Goal: Task Accomplishment & Management: Manage account settings

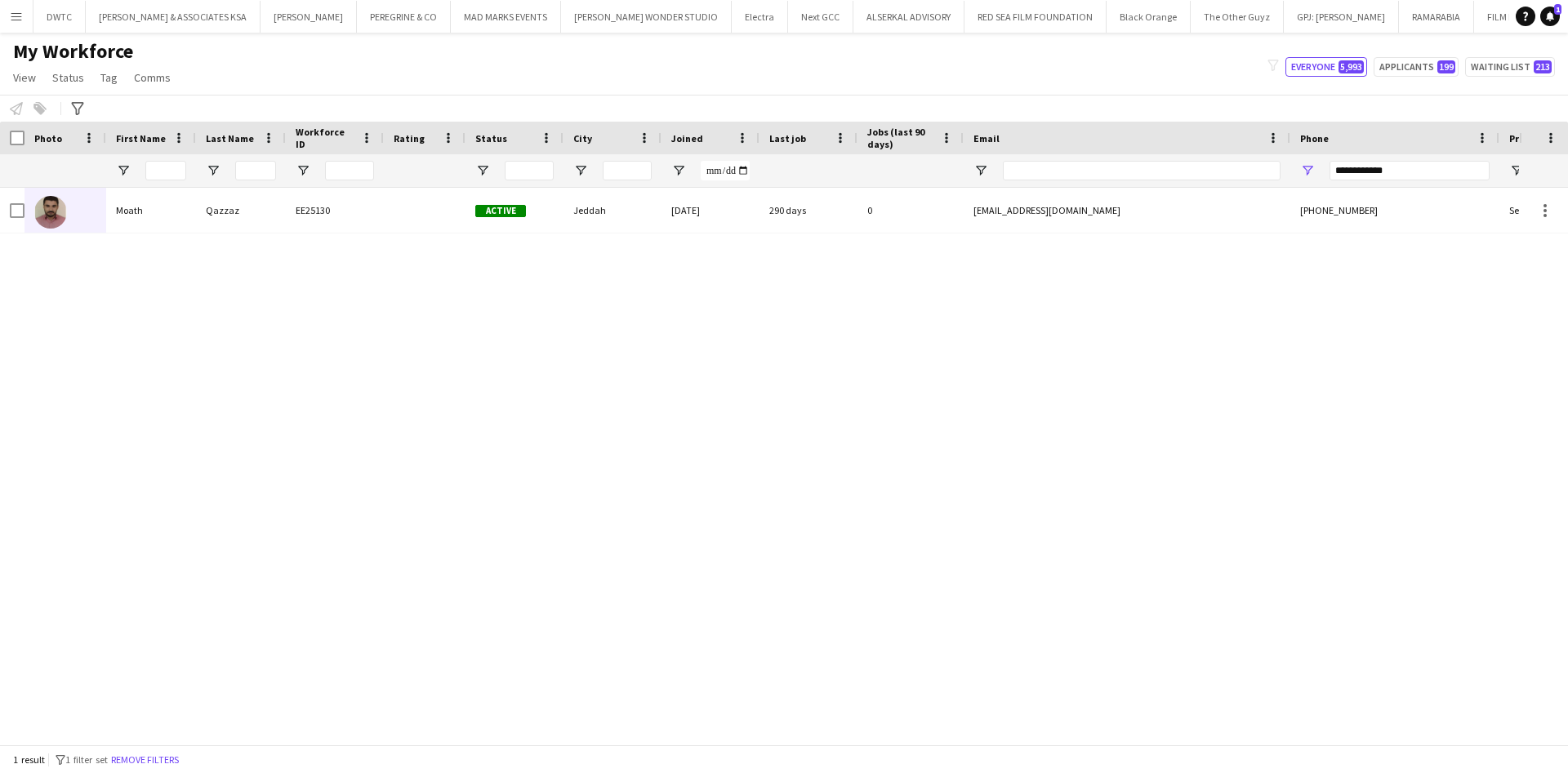
click at [17, 26] on button "Menu" at bounding box center [16, 16] width 32 height 32
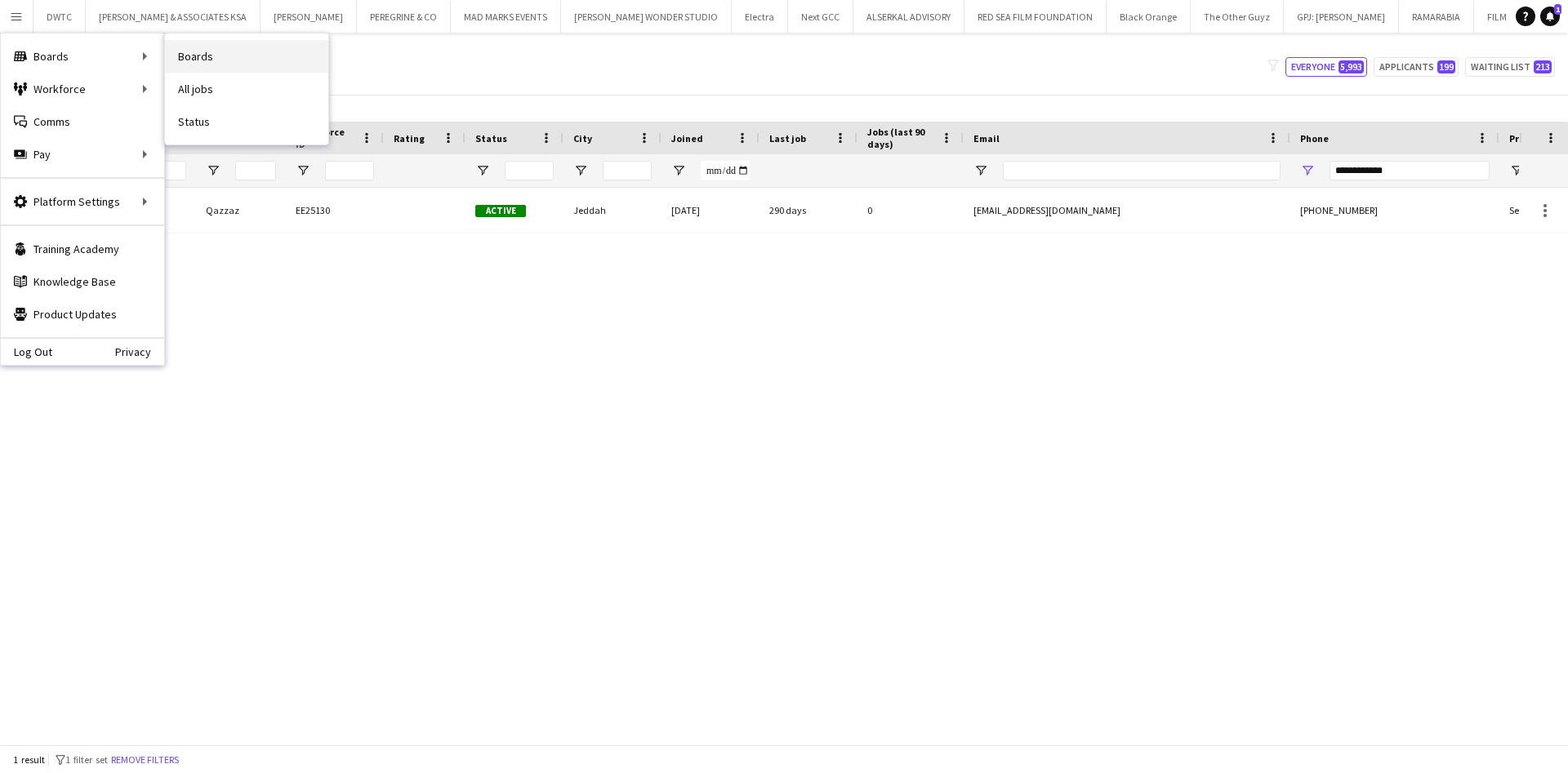
click at [202, 63] on link "Boards" at bounding box center [246, 56] width 163 height 32
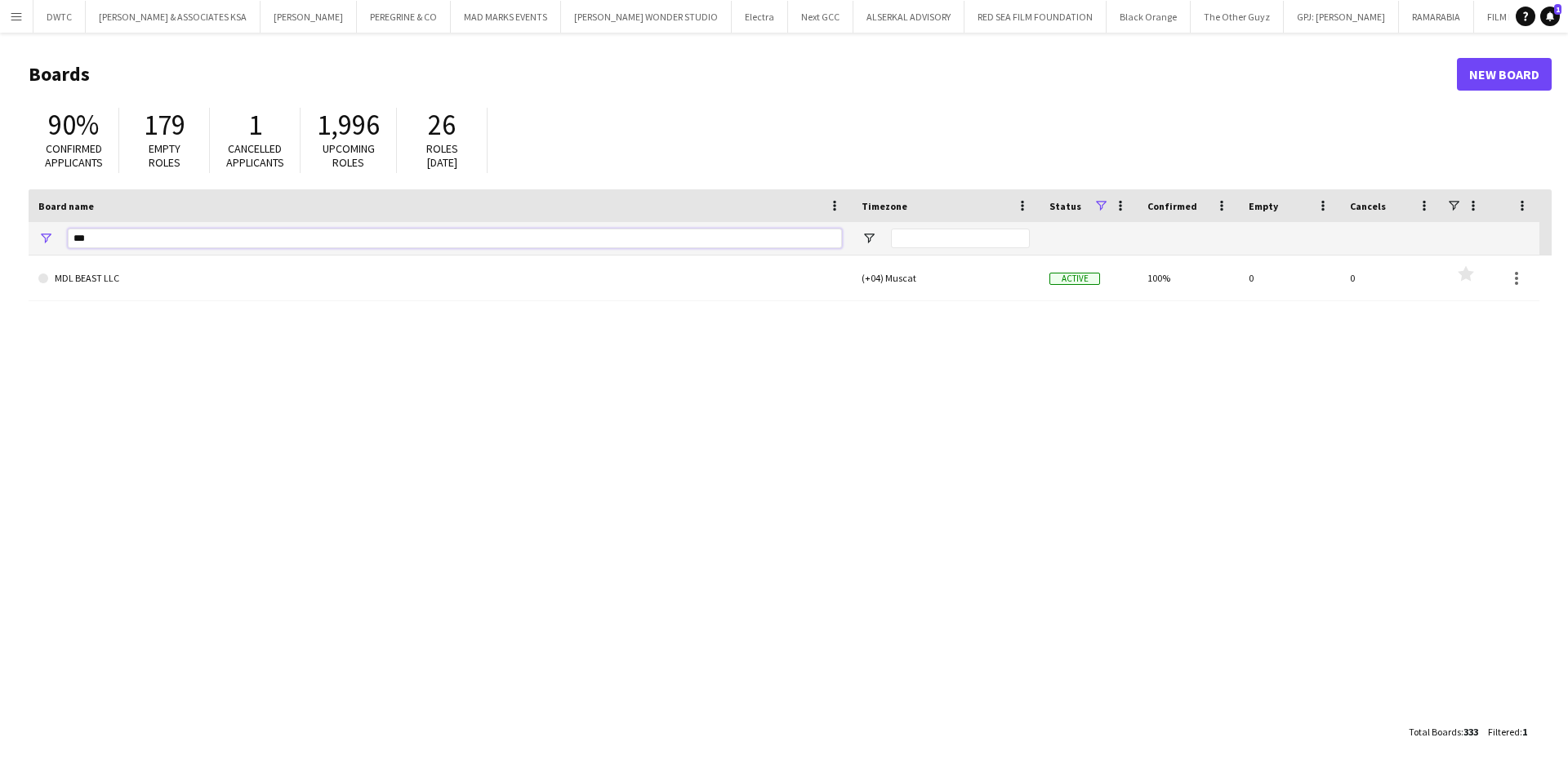
click at [300, 243] on input "***" at bounding box center [454, 238] width 774 height 20
type input "*"
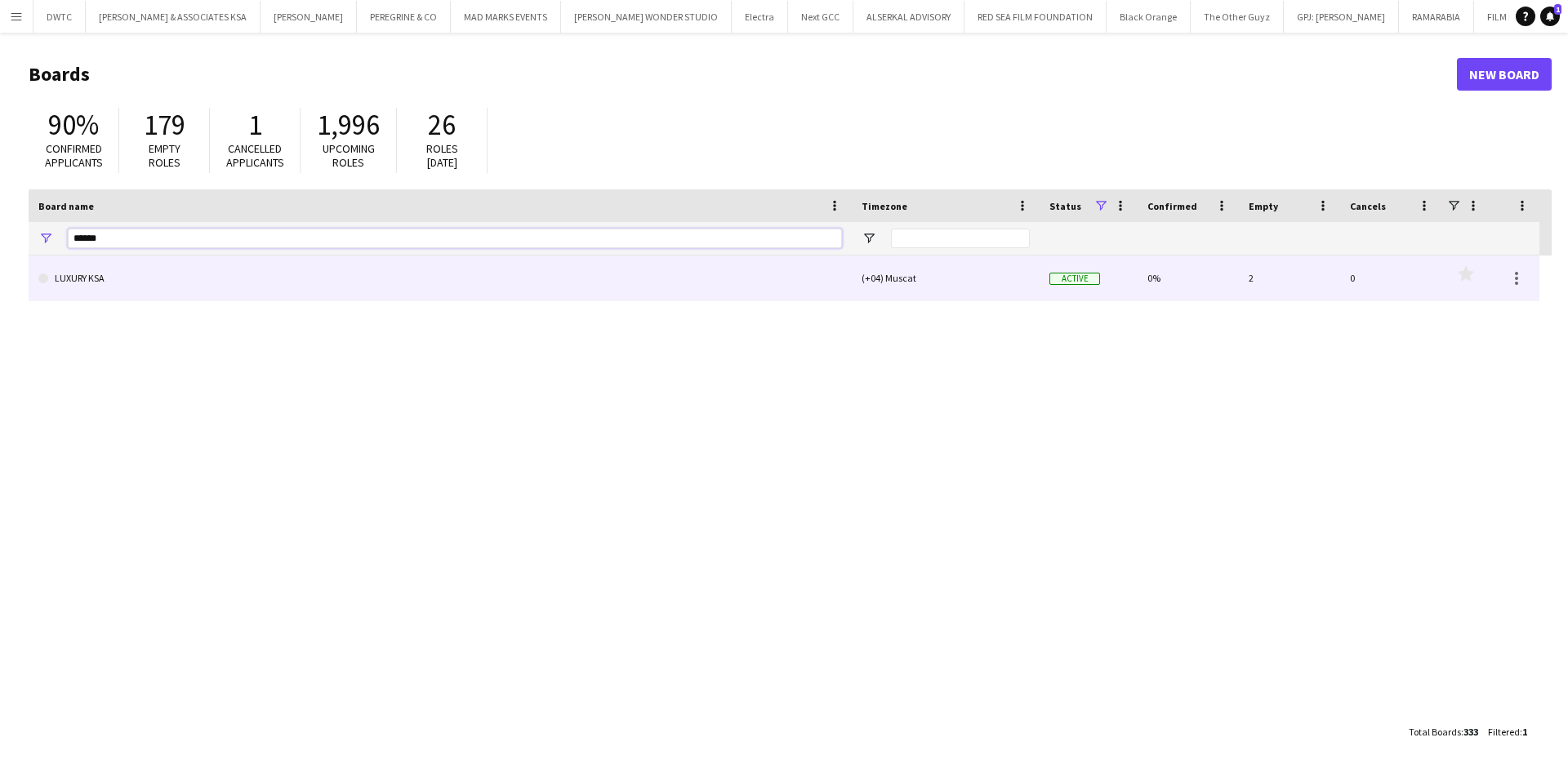
type input "******"
click at [287, 274] on link "LUXURY KSA" at bounding box center [440, 278] width 803 height 46
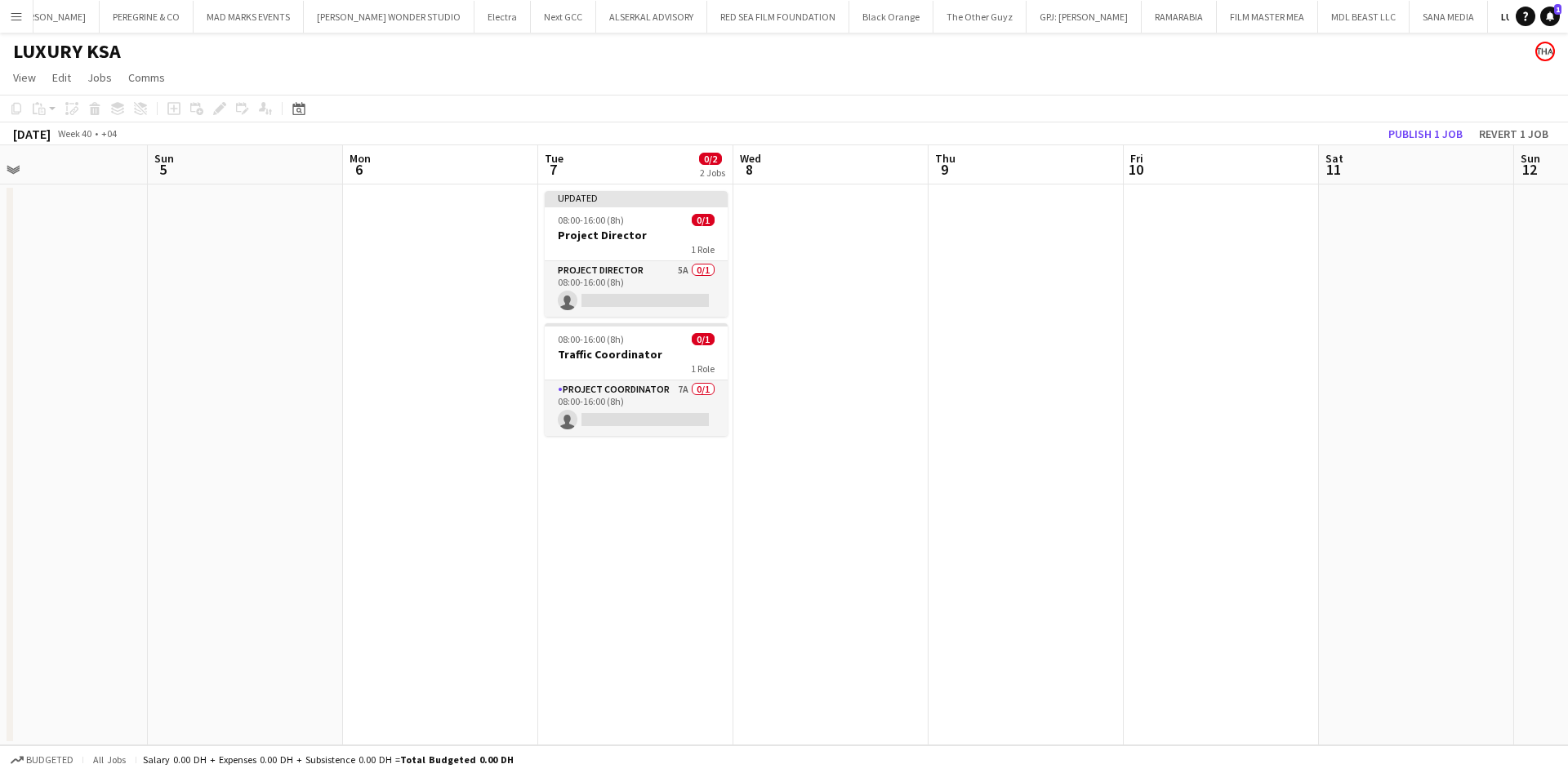
scroll to position [0, 548]
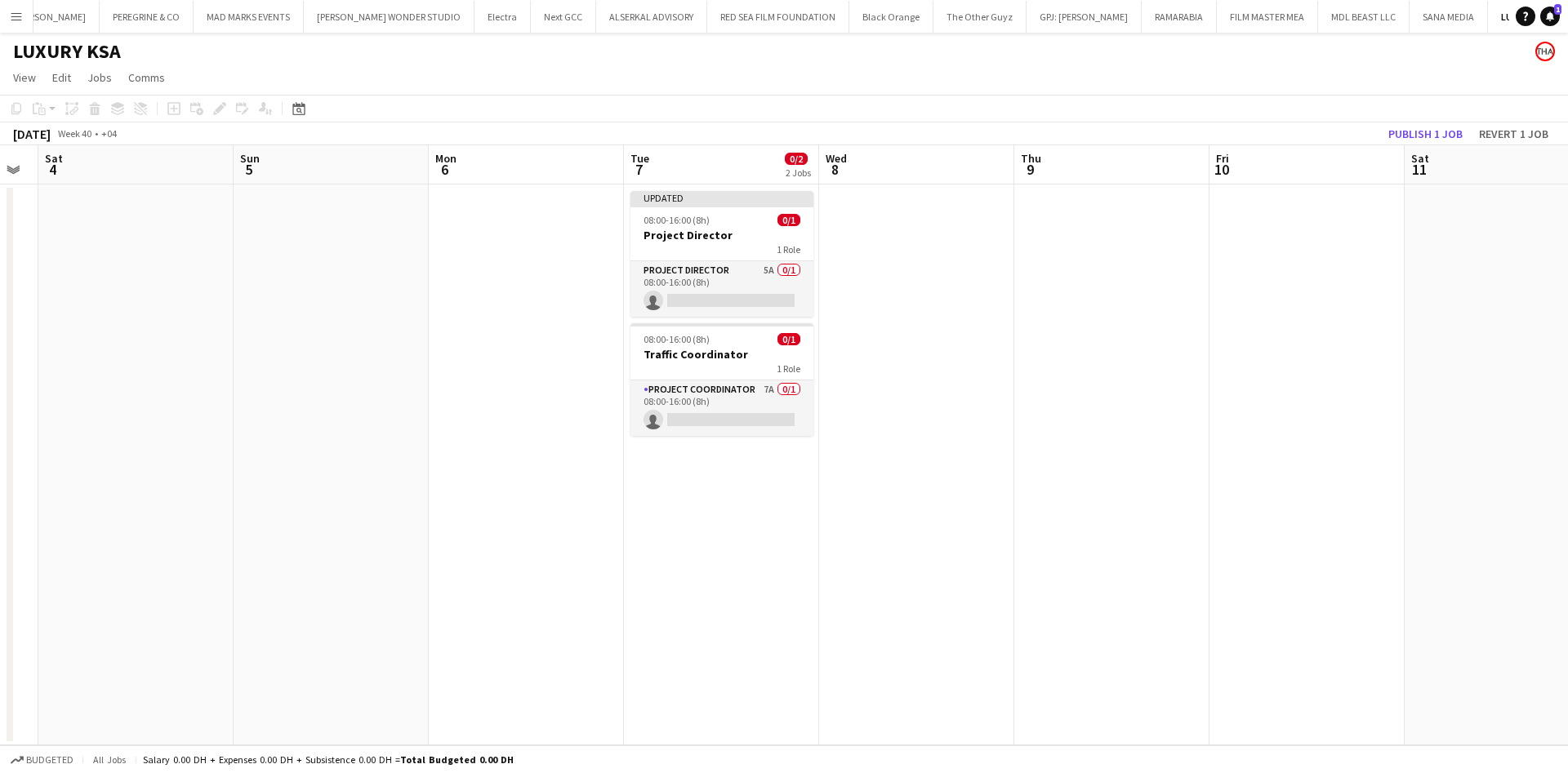
drag, startPoint x: 1021, startPoint y: 293, endPoint x: 473, endPoint y: 368, distance: 553.1
click at [473, 368] on app-calendar-viewport "Wed 1 Thu 2 Fri 3 Sat 4 Sun 5 Mon 6 Tue 7 0/2 2 Jobs Wed 8 Thu 9 Fri 10 Sat 11 …" at bounding box center [784, 445] width 1568 height 600
click at [760, 385] on app-card-role "Project Coordinator 7A 0/1 08:00-16:00 (8h) single-neutral-actions" at bounding box center [721, 408] width 183 height 55
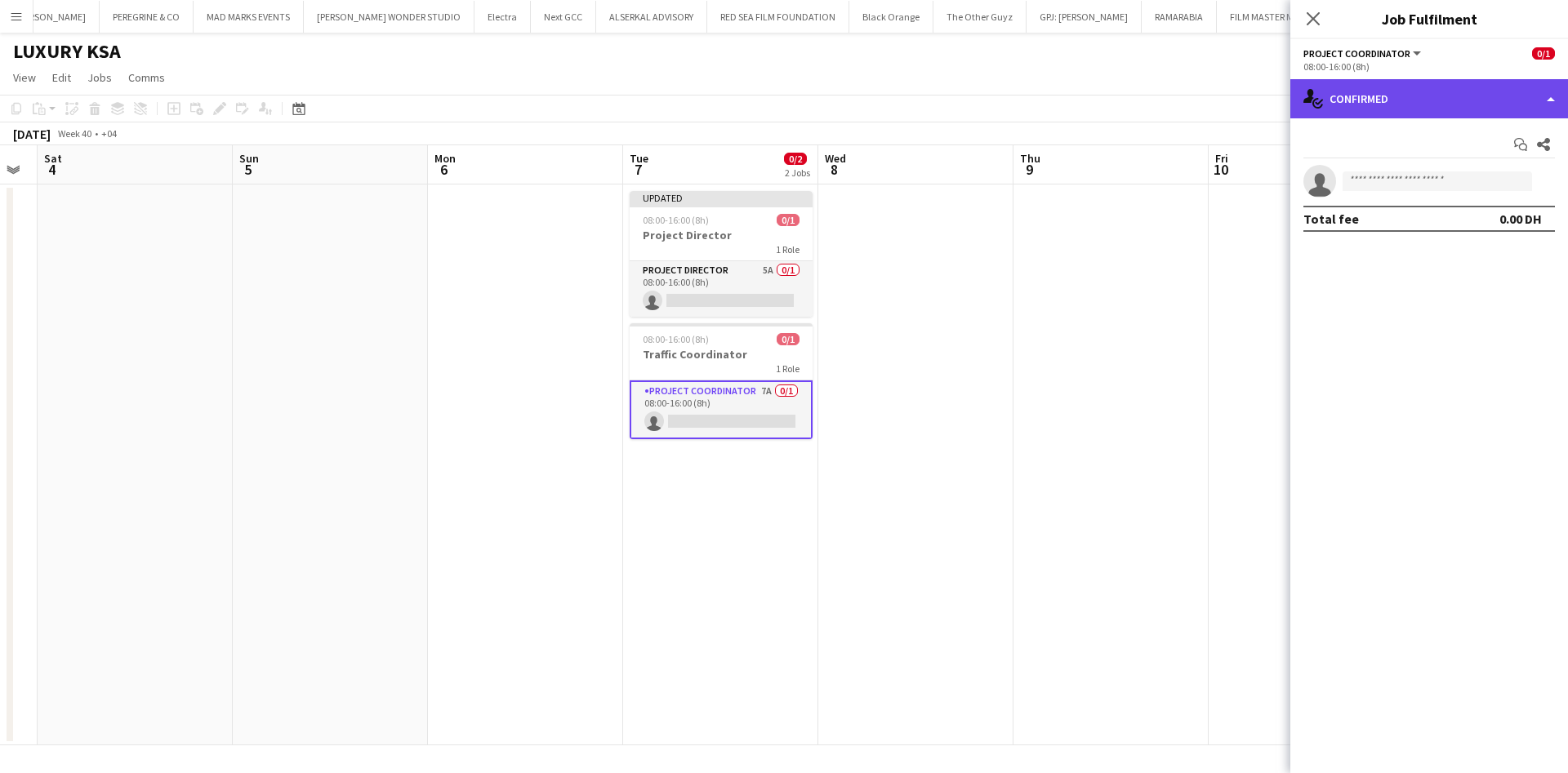
click at [1466, 97] on div "single-neutral-actions-check-2 Confirmed" at bounding box center [1429, 99] width 277 height 39
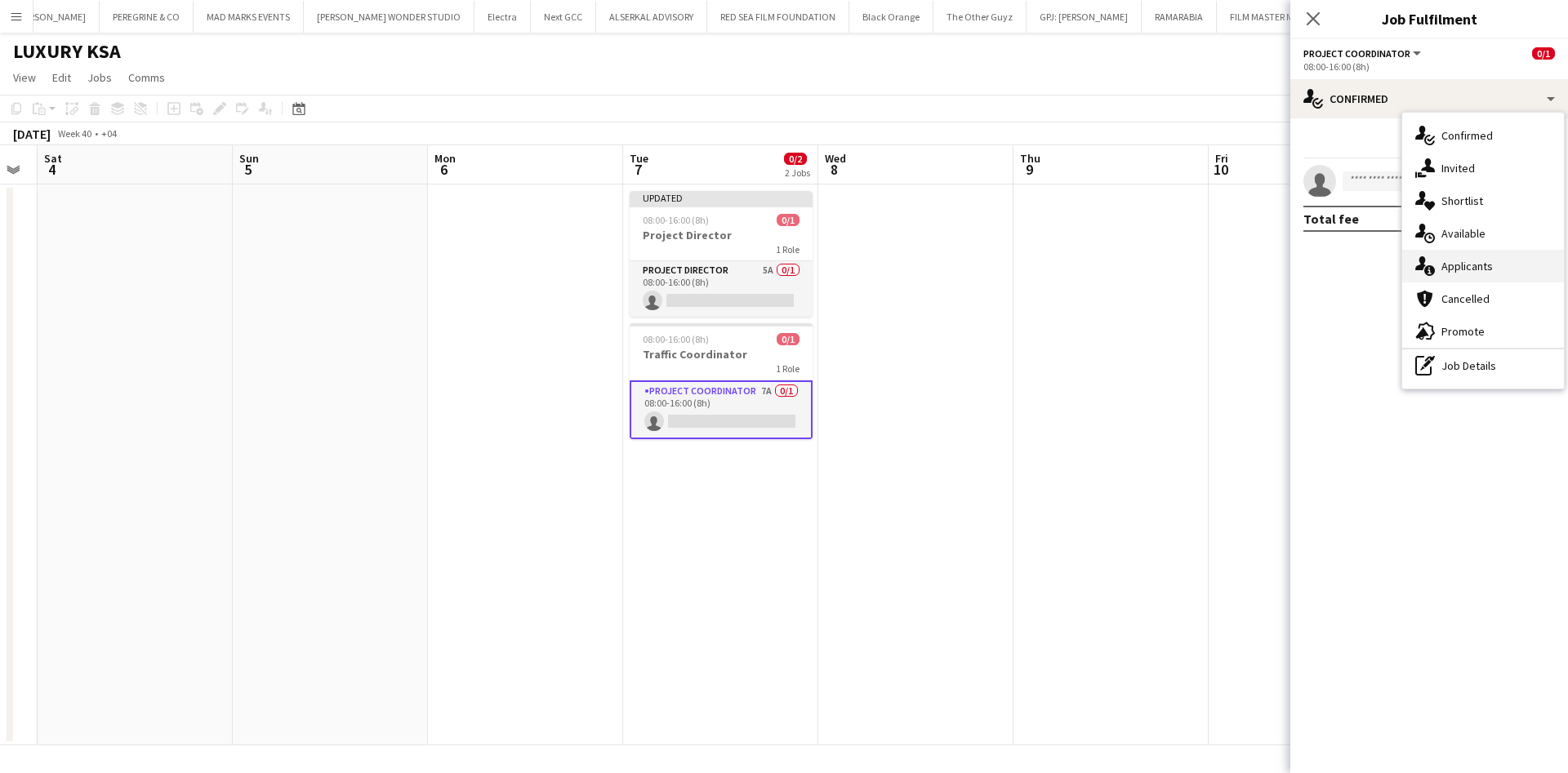
click at [1486, 255] on div "single-neutral-actions-information Applicants" at bounding box center [1483, 266] width 161 height 32
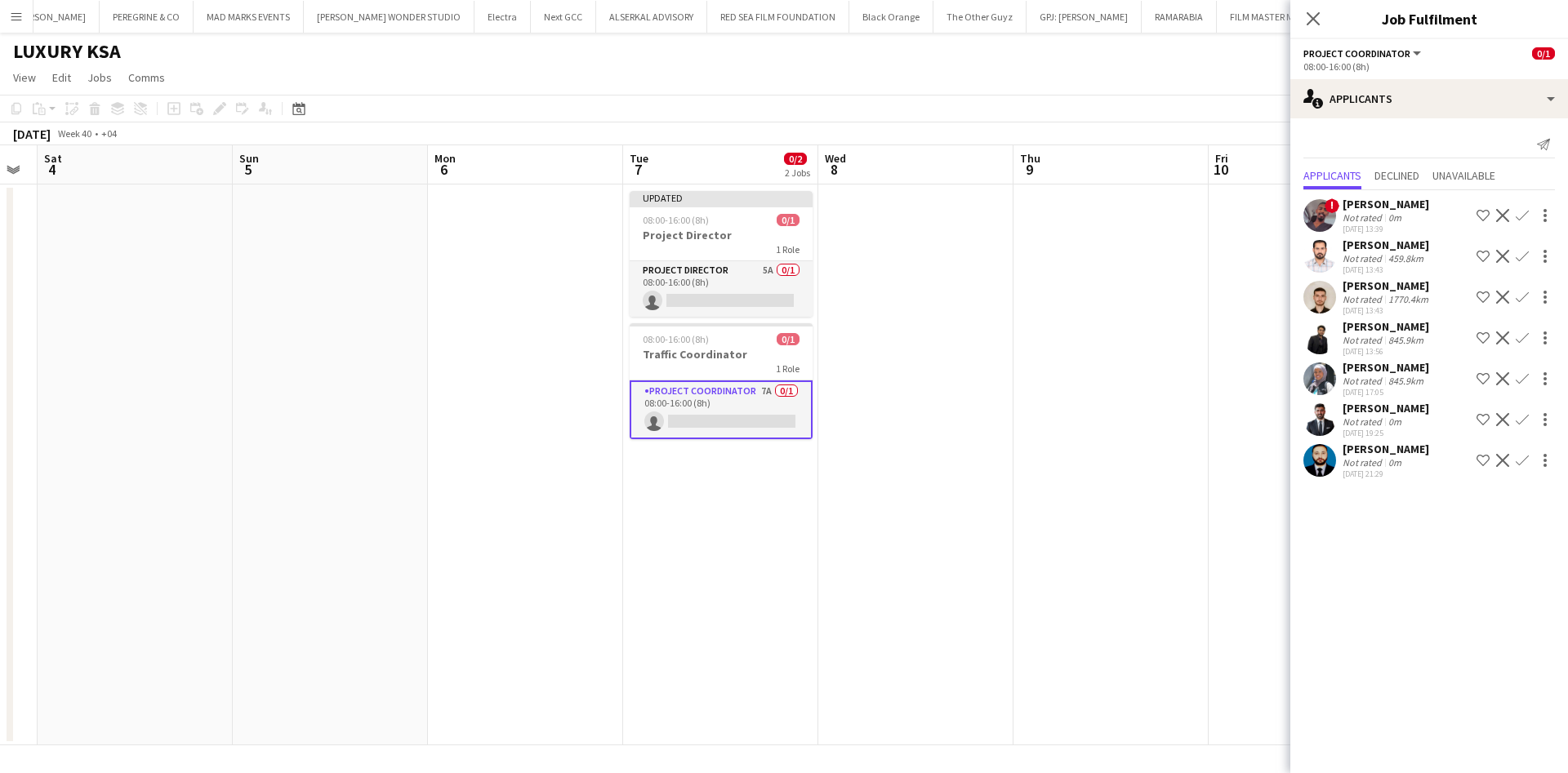
click at [1338, 368] on div "[PERSON_NAME] Not rated 845.9km [DATE] 17:05 Shortlist crew Decline Confirm" at bounding box center [1429, 379] width 277 height 38
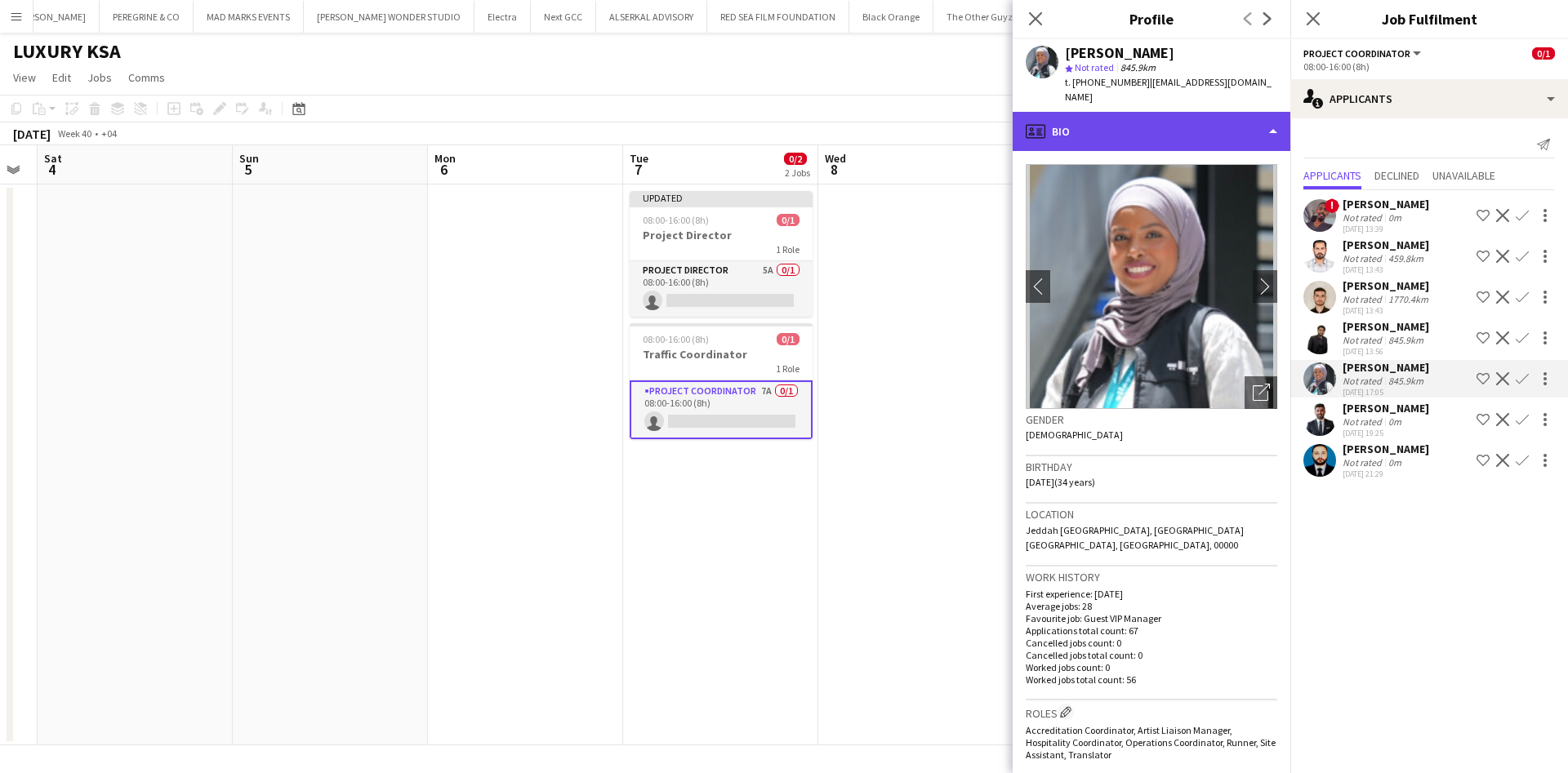
click at [1236, 113] on div "profile Bio" at bounding box center [1151, 131] width 277 height 39
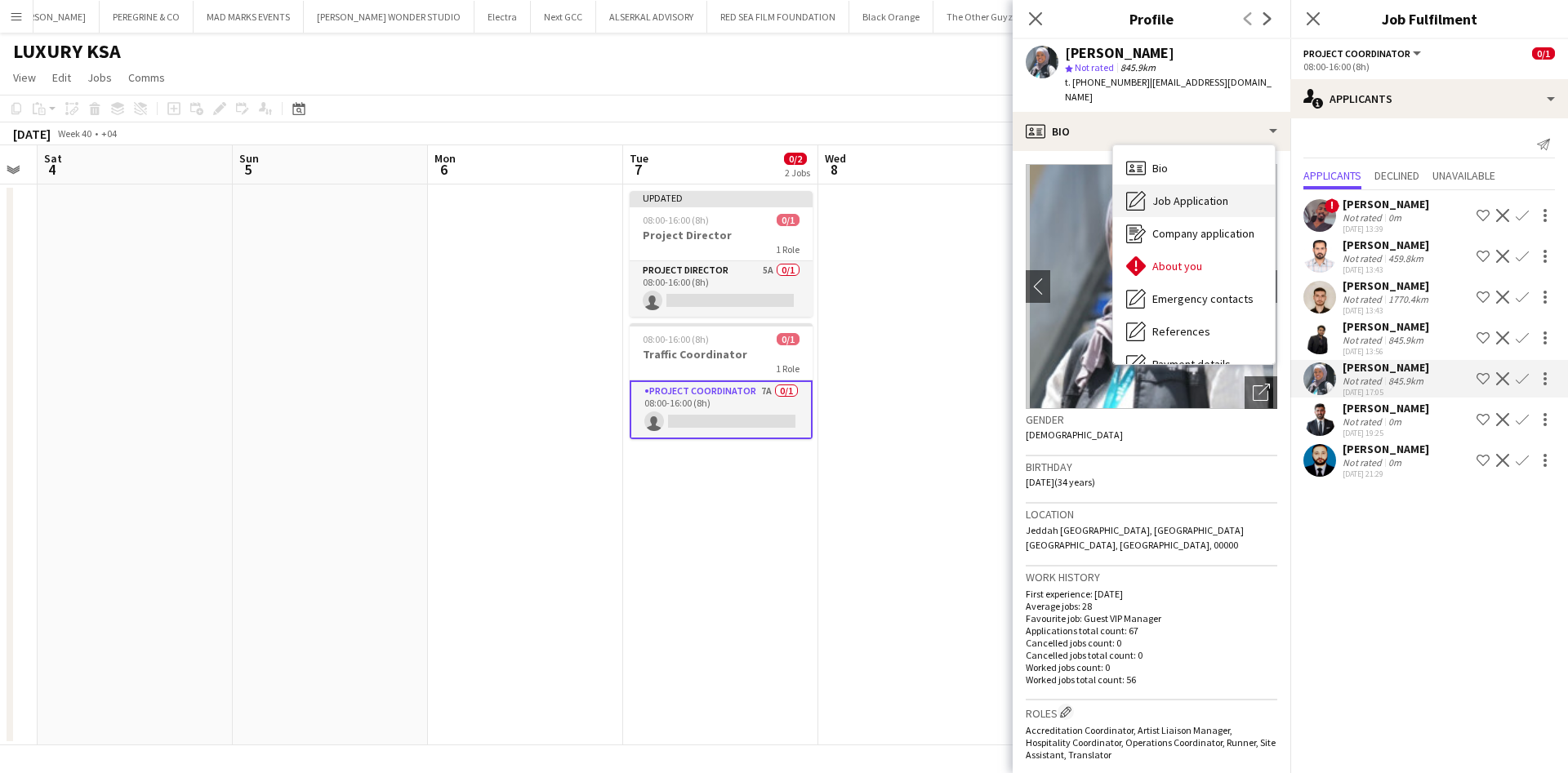
click at [1223, 184] on div "Job Application Job Application" at bounding box center [1193, 201] width 161 height 32
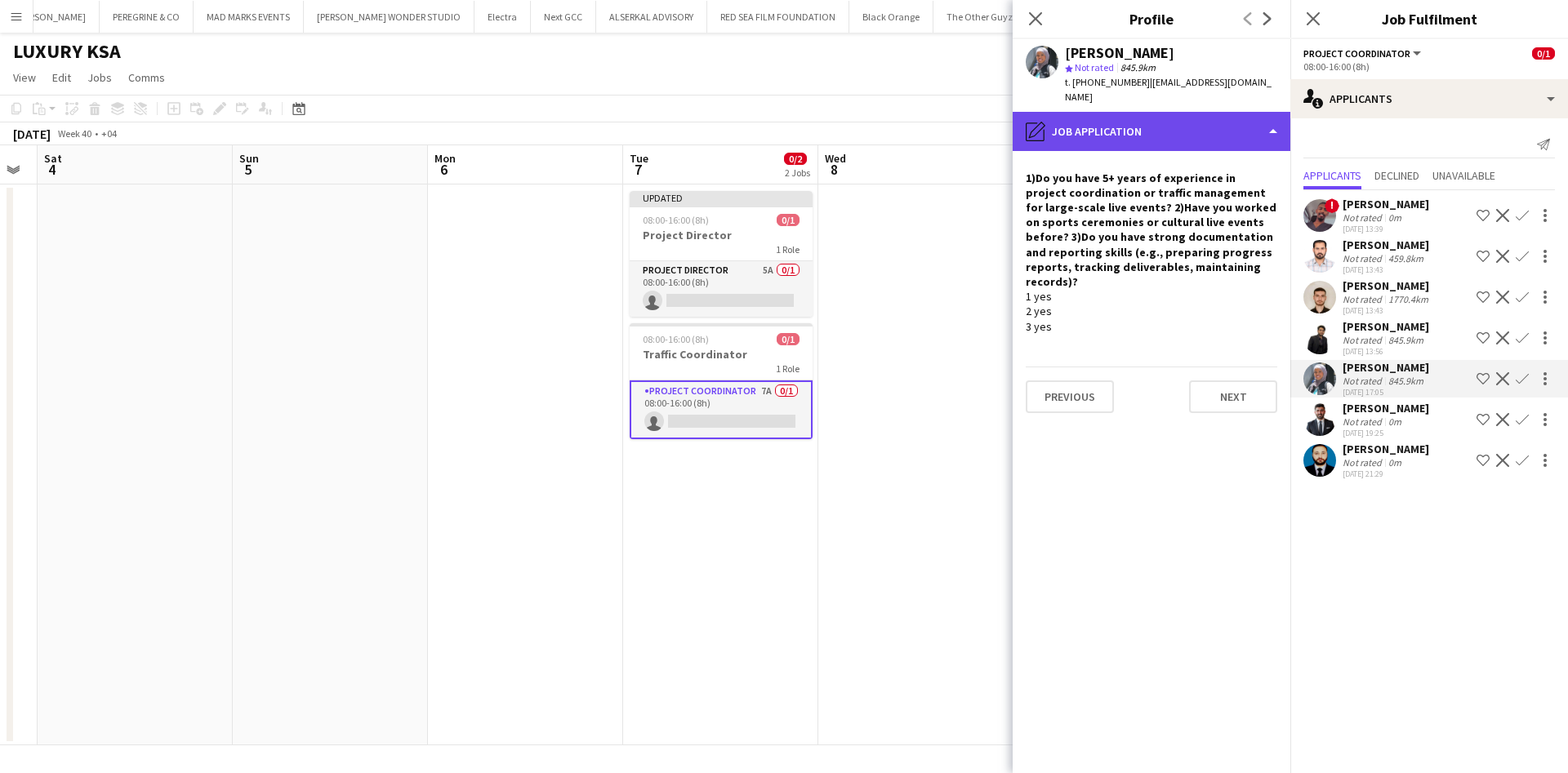
click at [1212, 121] on div "pencil4 Job Application" at bounding box center [1151, 131] width 277 height 39
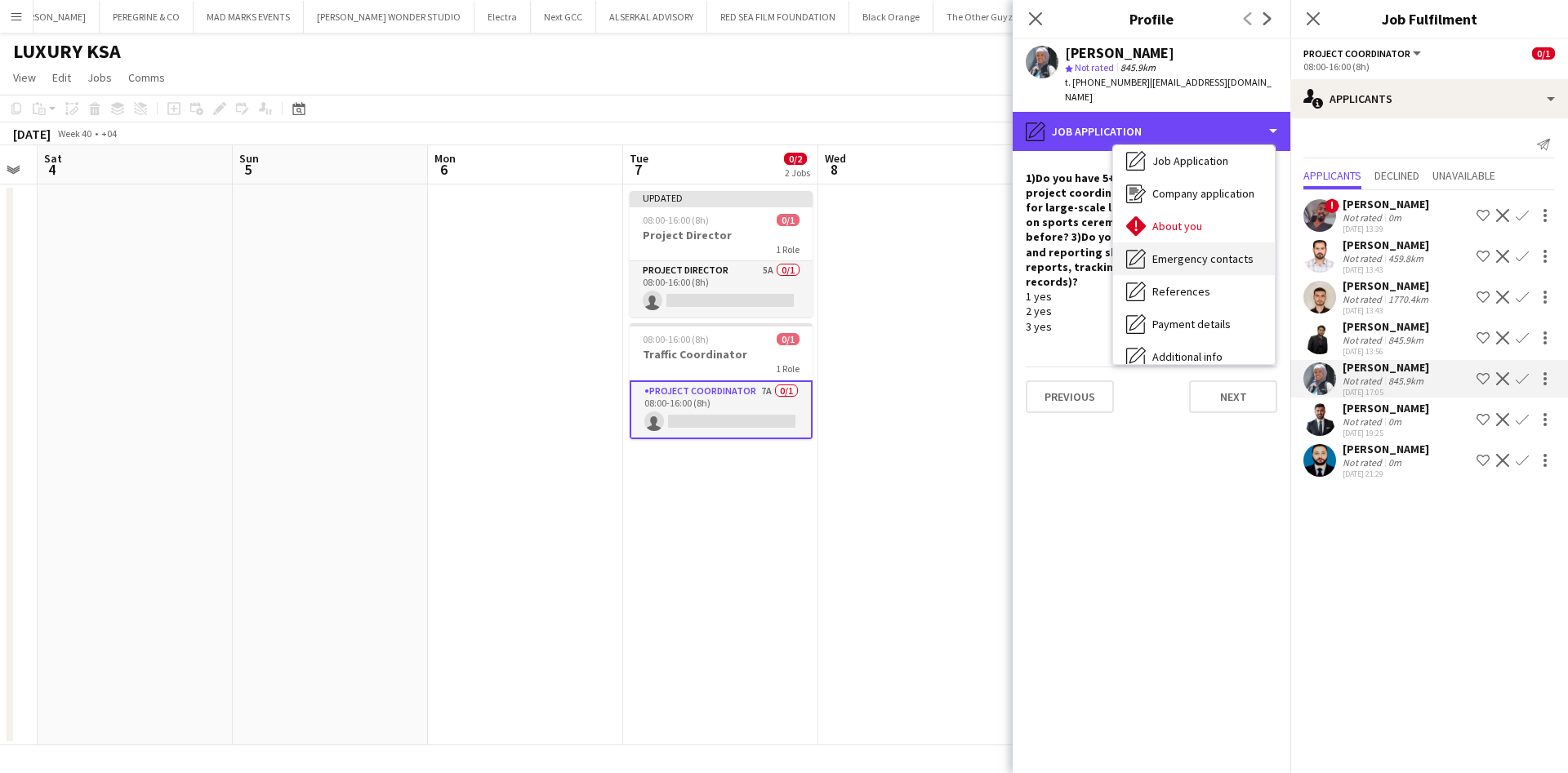
scroll to position [0, 0]
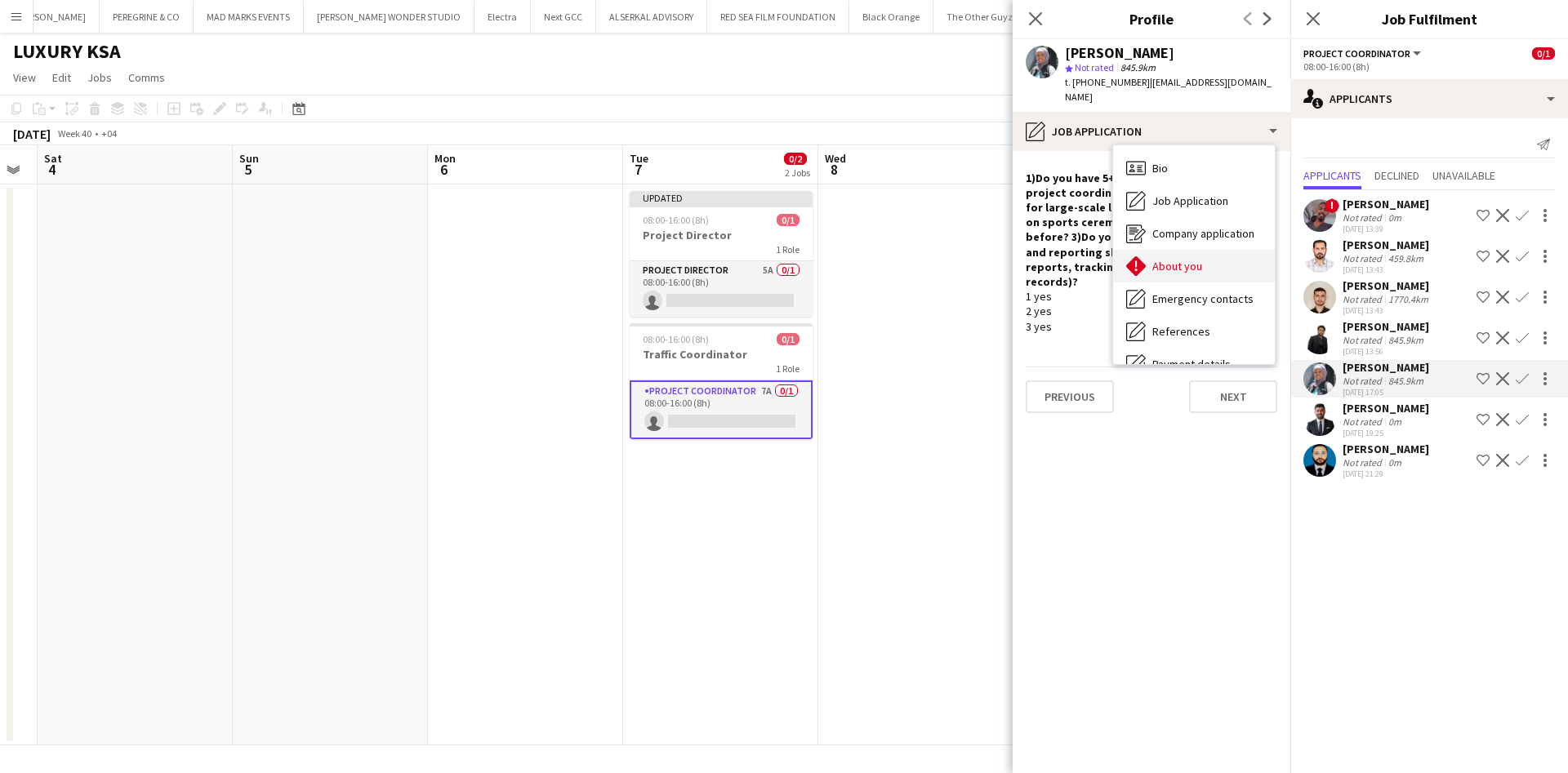
click at [1219, 256] on div "About you About you" at bounding box center [1193, 266] width 161 height 32
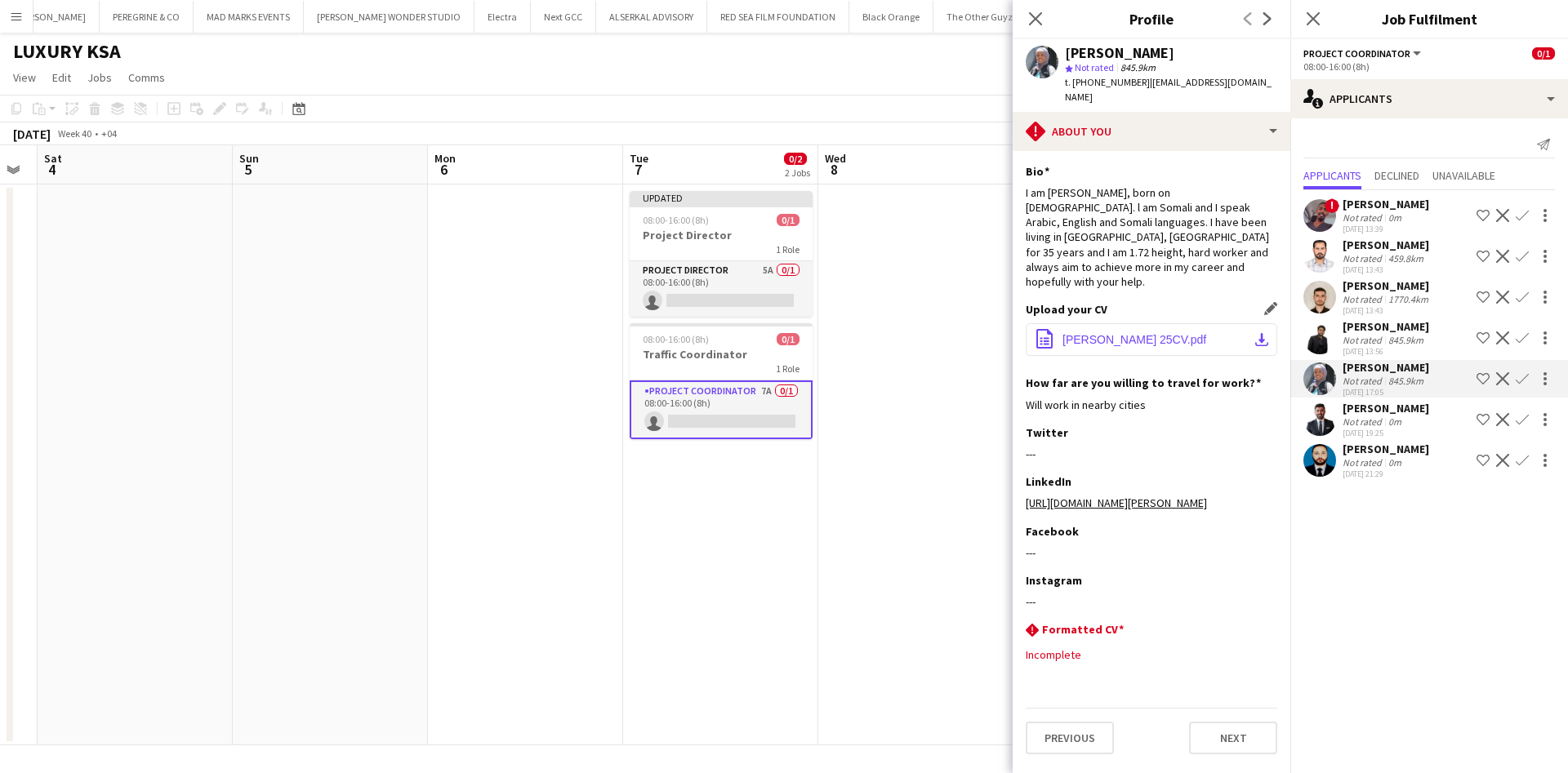
click at [1265, 323] on button "office-file-sheet [PERSON_NAME] 25CV.pdf download-bottom" at bounding box center [1151, 340] width 252 height 32
click at [1318, 259] on app-user-avatar at bounding box center [1320, 256] width 32 height 32
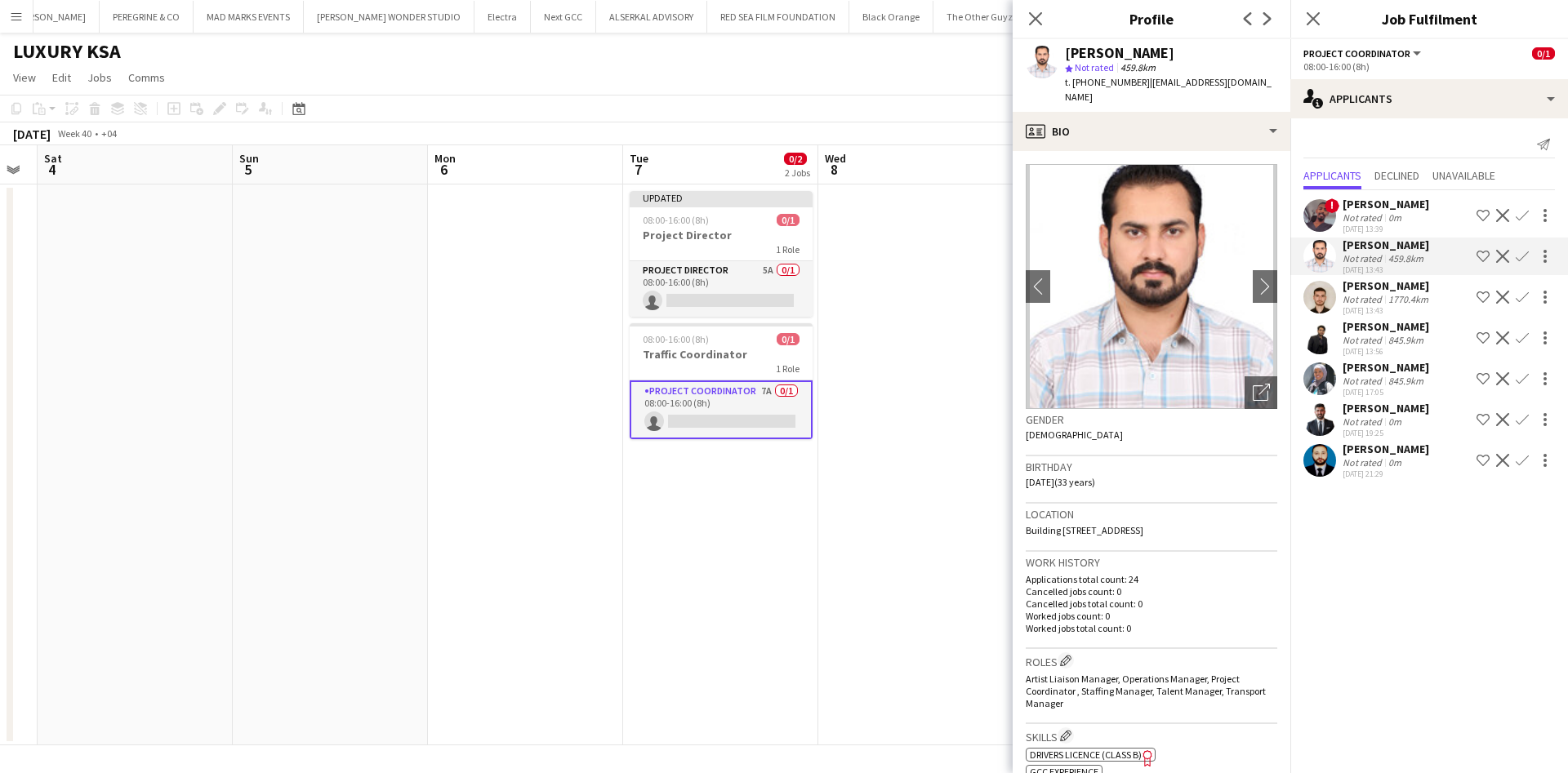
click at [1326, 301] on app-user-avatar at bounding box center [1320, 297] width 32 height 32
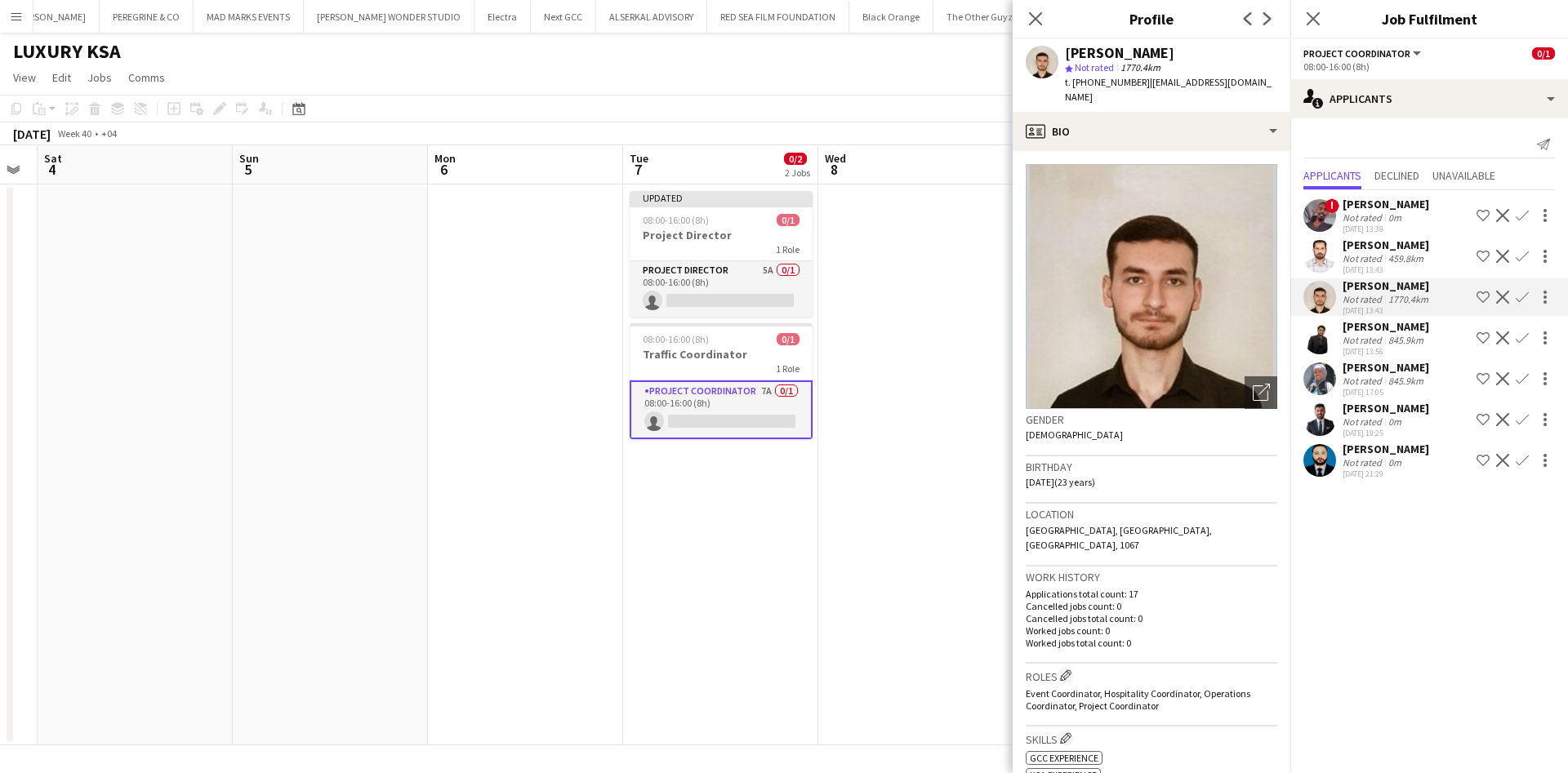
click at [1326, 337] on app-user-avatar at bounding box center [1320, 338] width 32 height 32
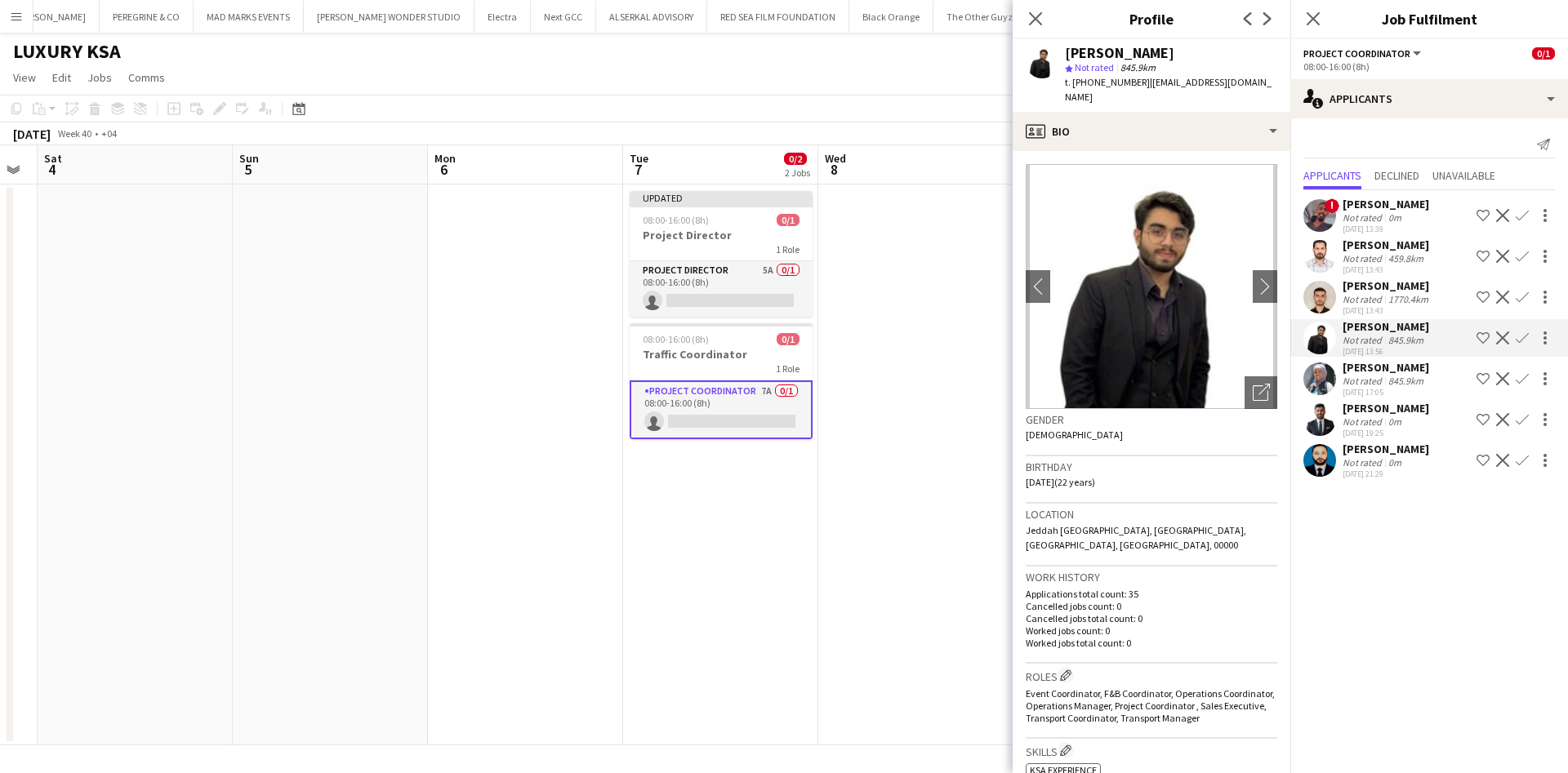
click at [1324, 414] on app-user-avatar at bounding box center [1320, 420] width 32 height 32
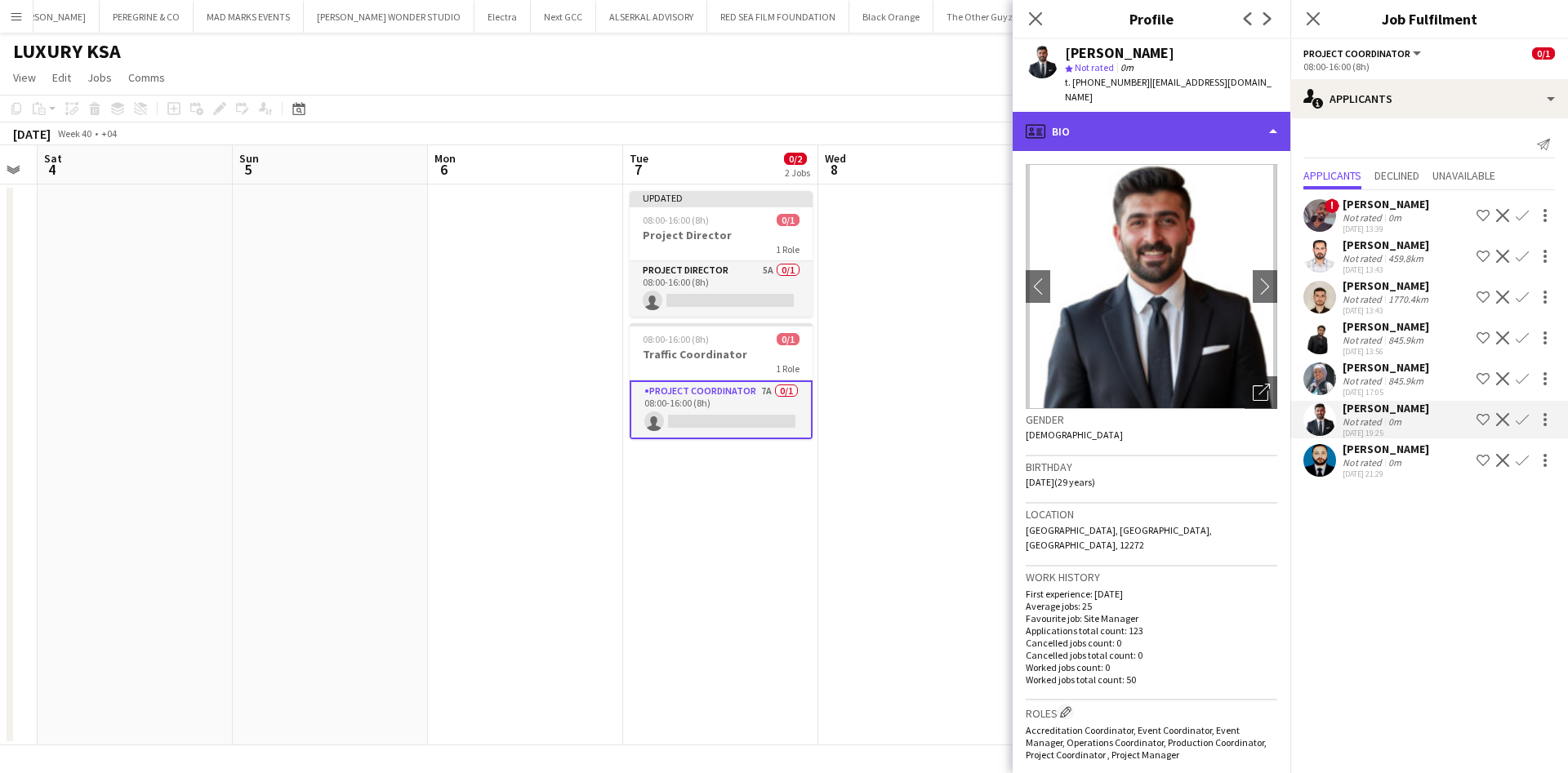
click at [1222, 127] on div "profile Bio" at bounding box center [1151, 131] width 277 height 39
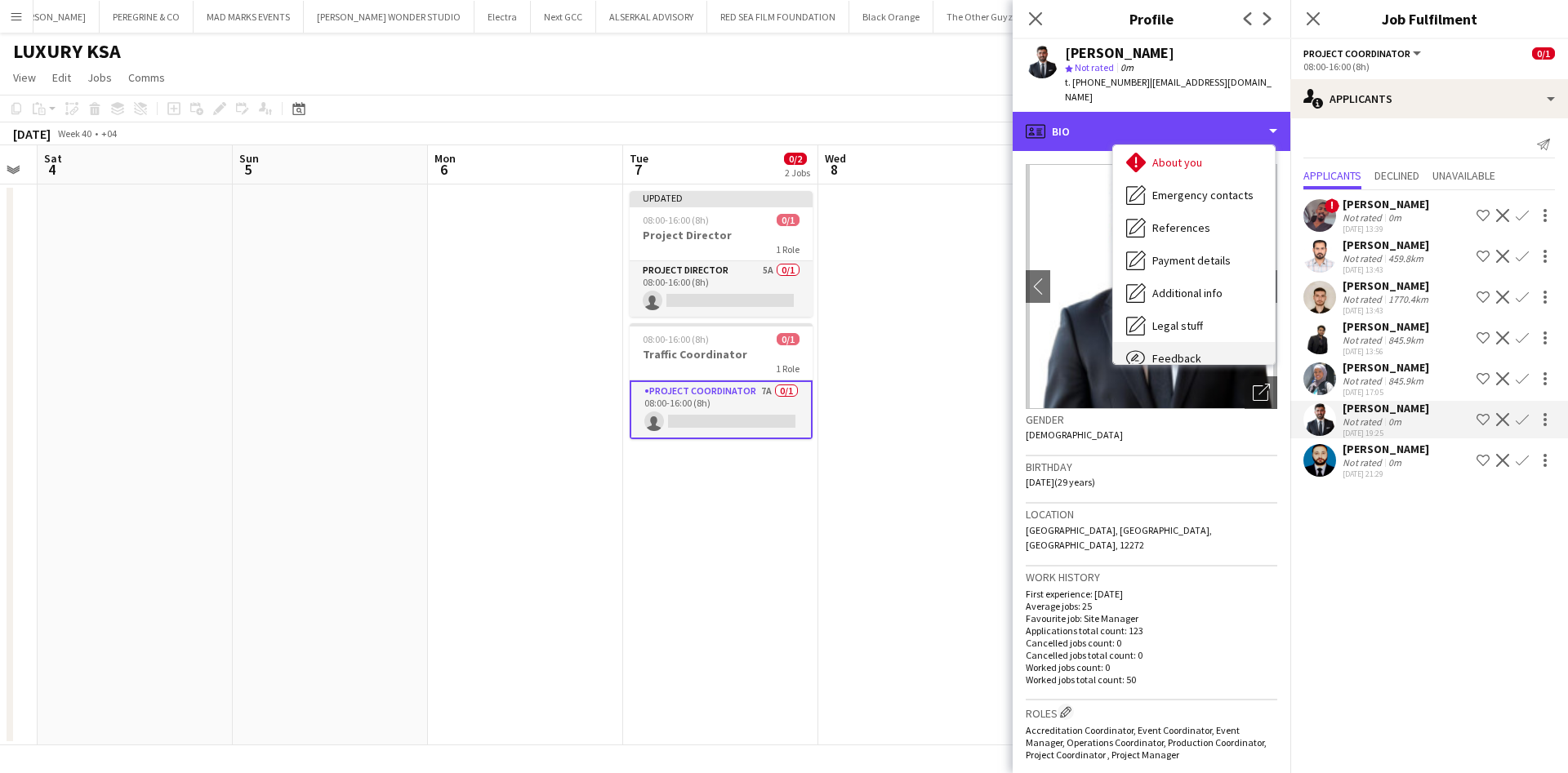
scroll to position [154, 0]
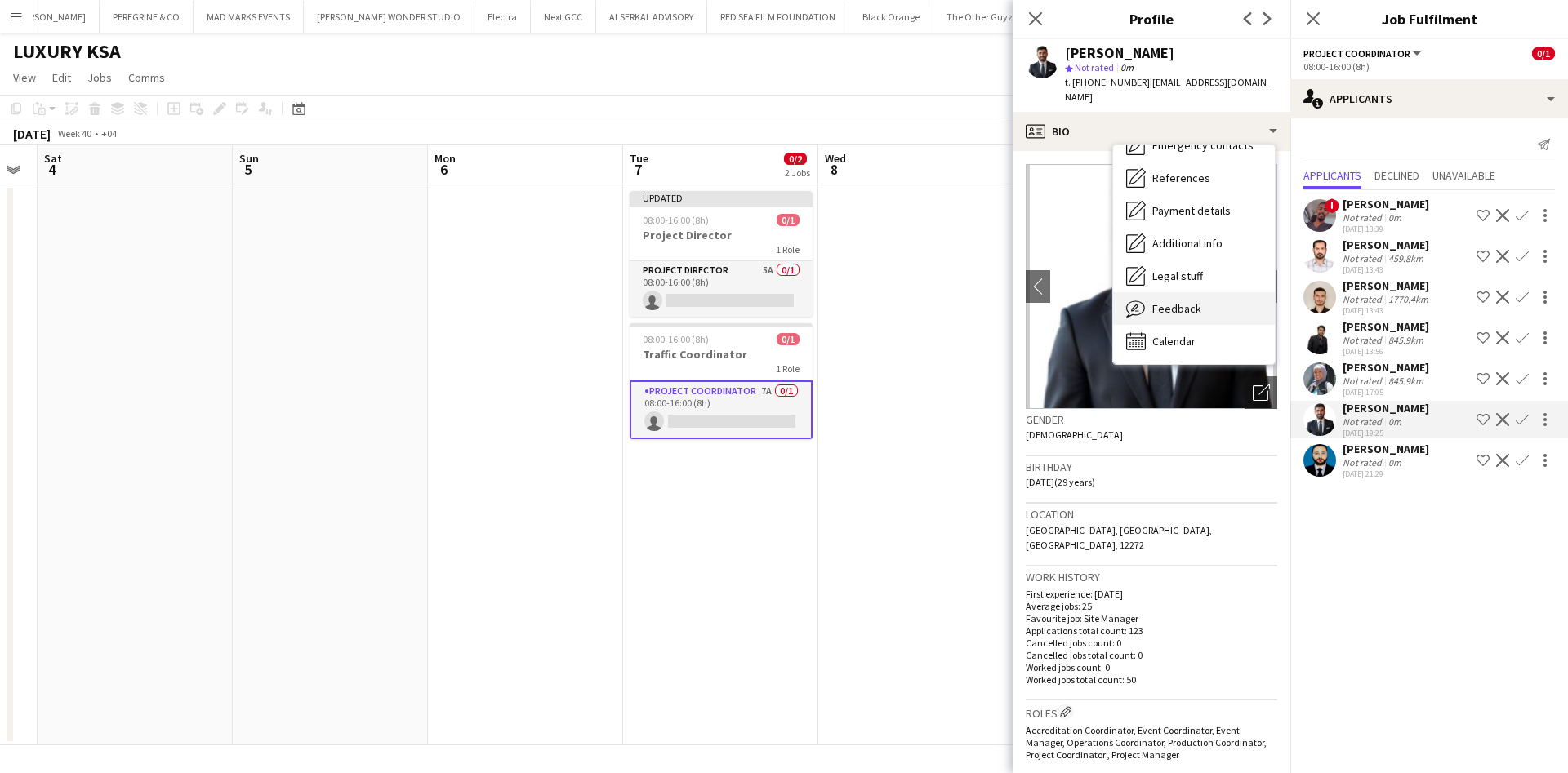
click at [1219, 300] on div "Feedback Feedback" at bounding box center [1193, 309] width 161 height 32
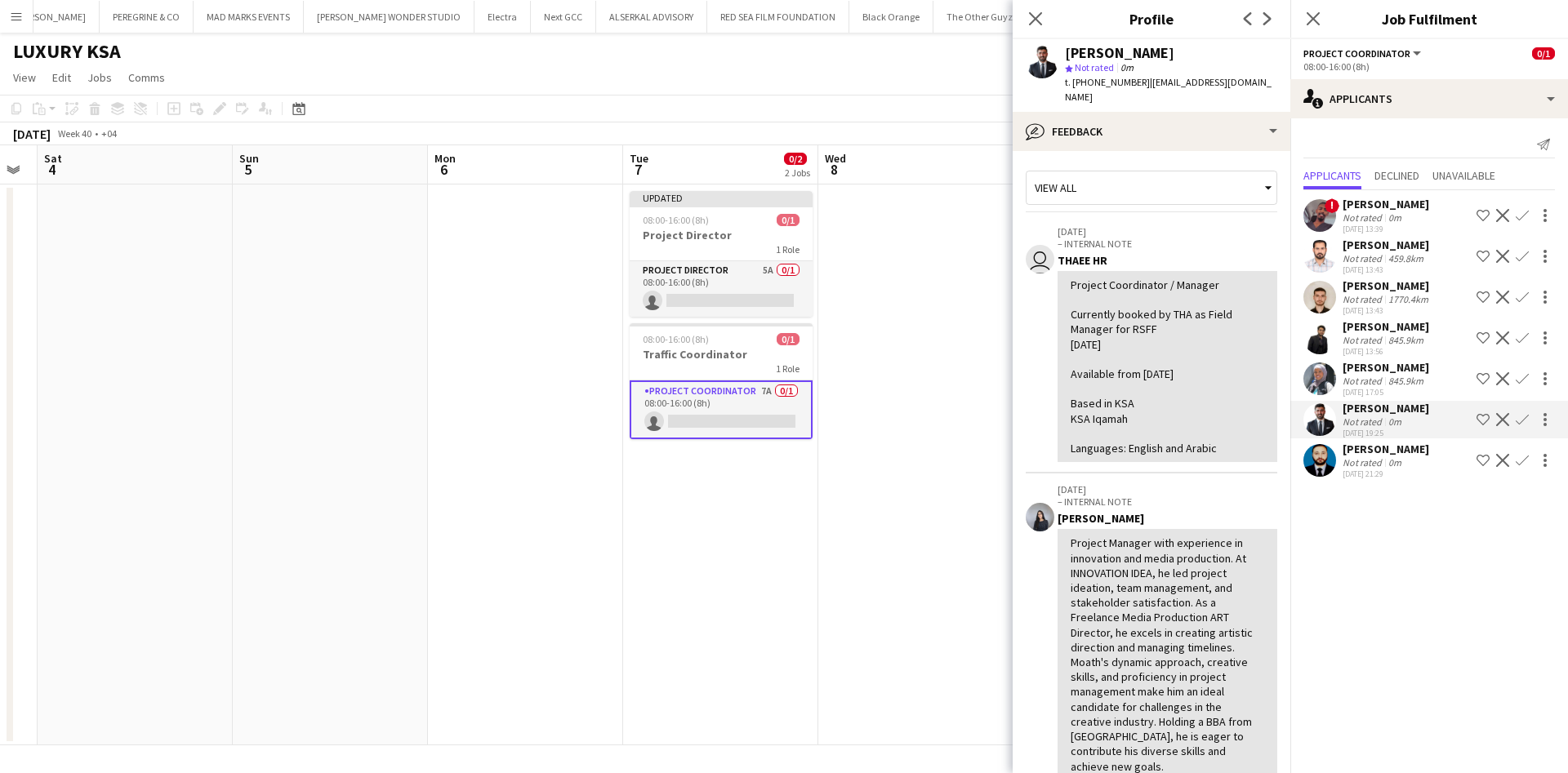
scroll to position [380, 0]
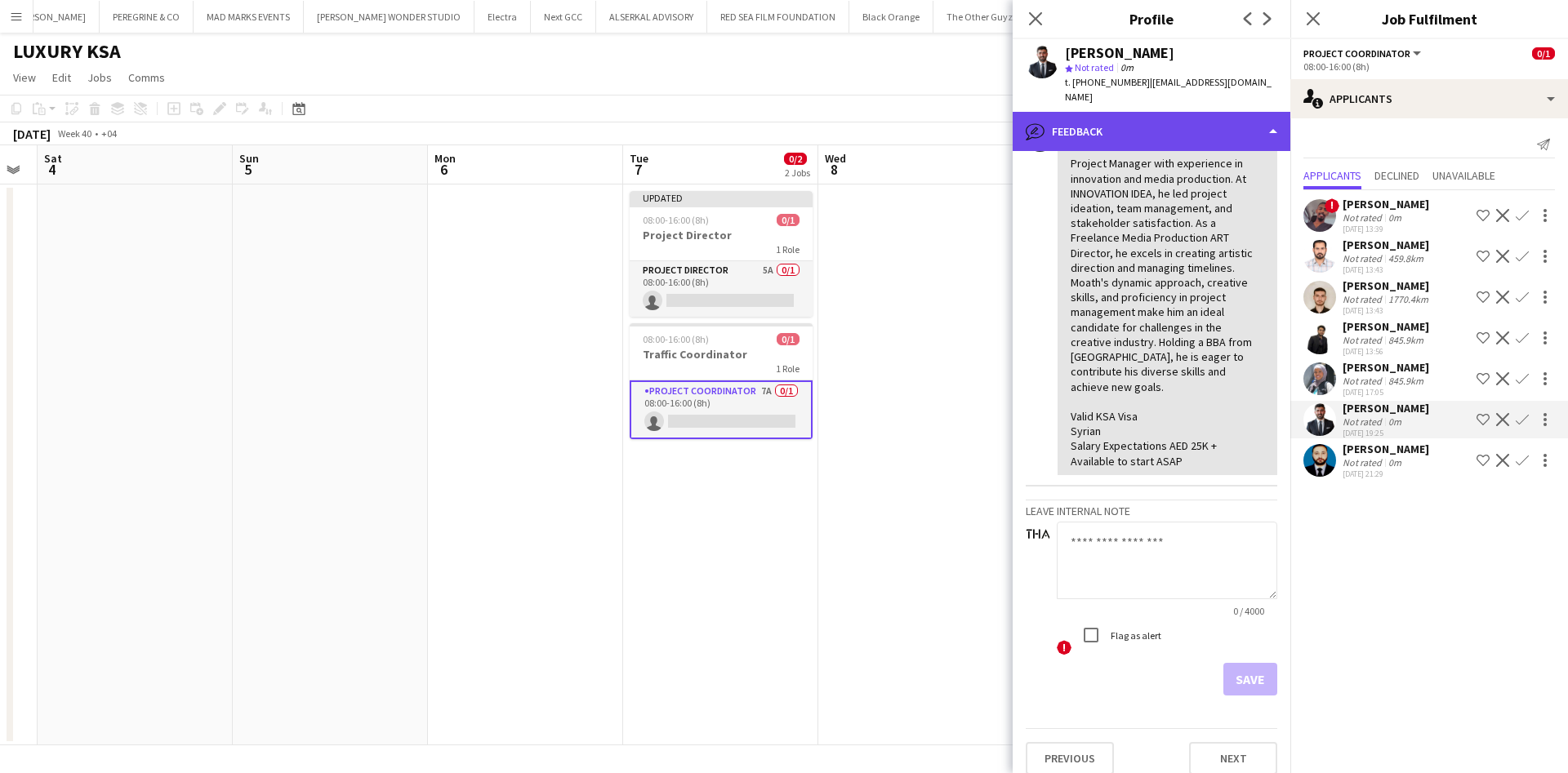
click at [1215, 129] on div "bubble-pencil Feedback" at bounding box center [1151, 131] width 277 height 39
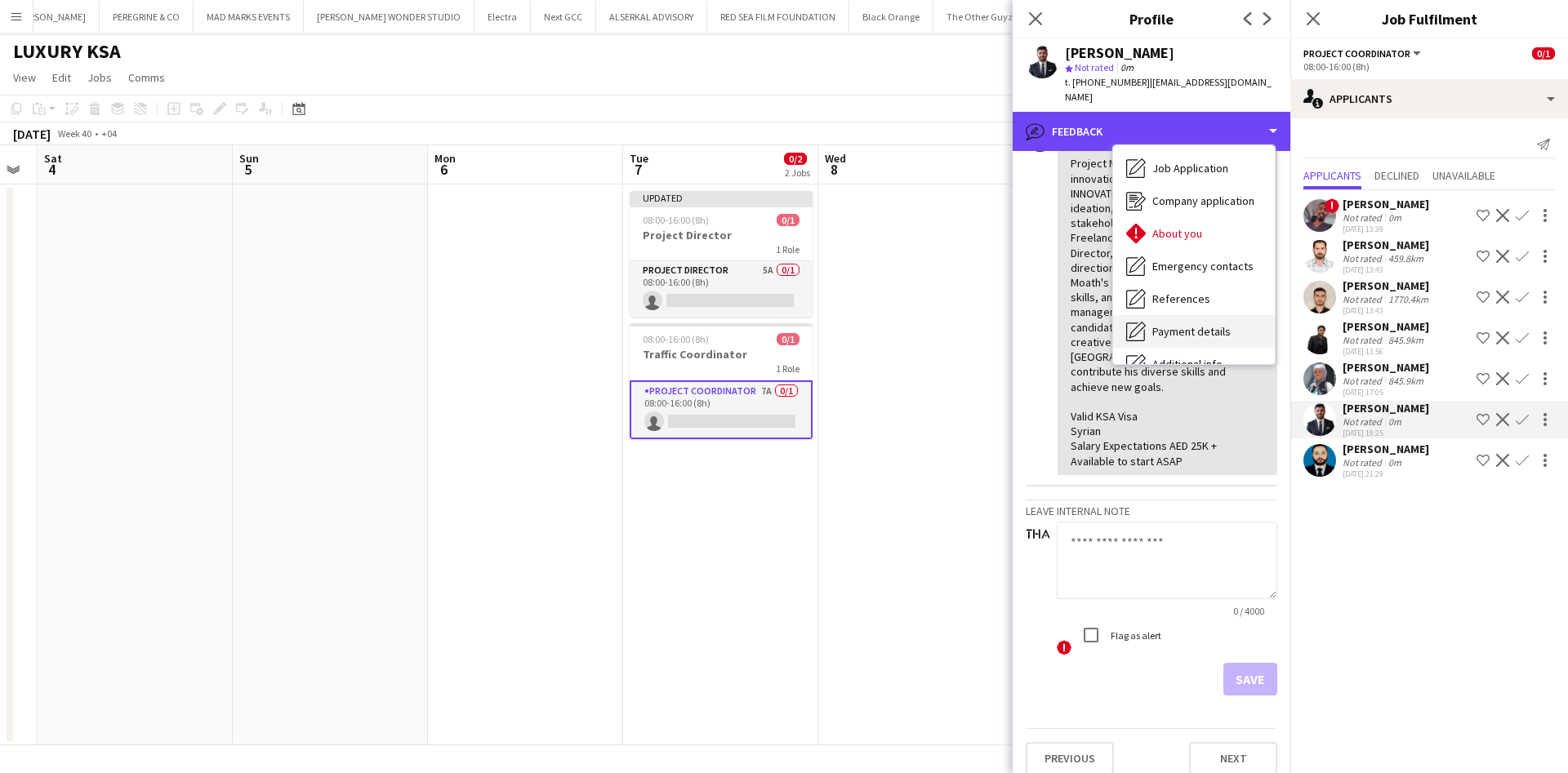
scroll to position [0, 0]
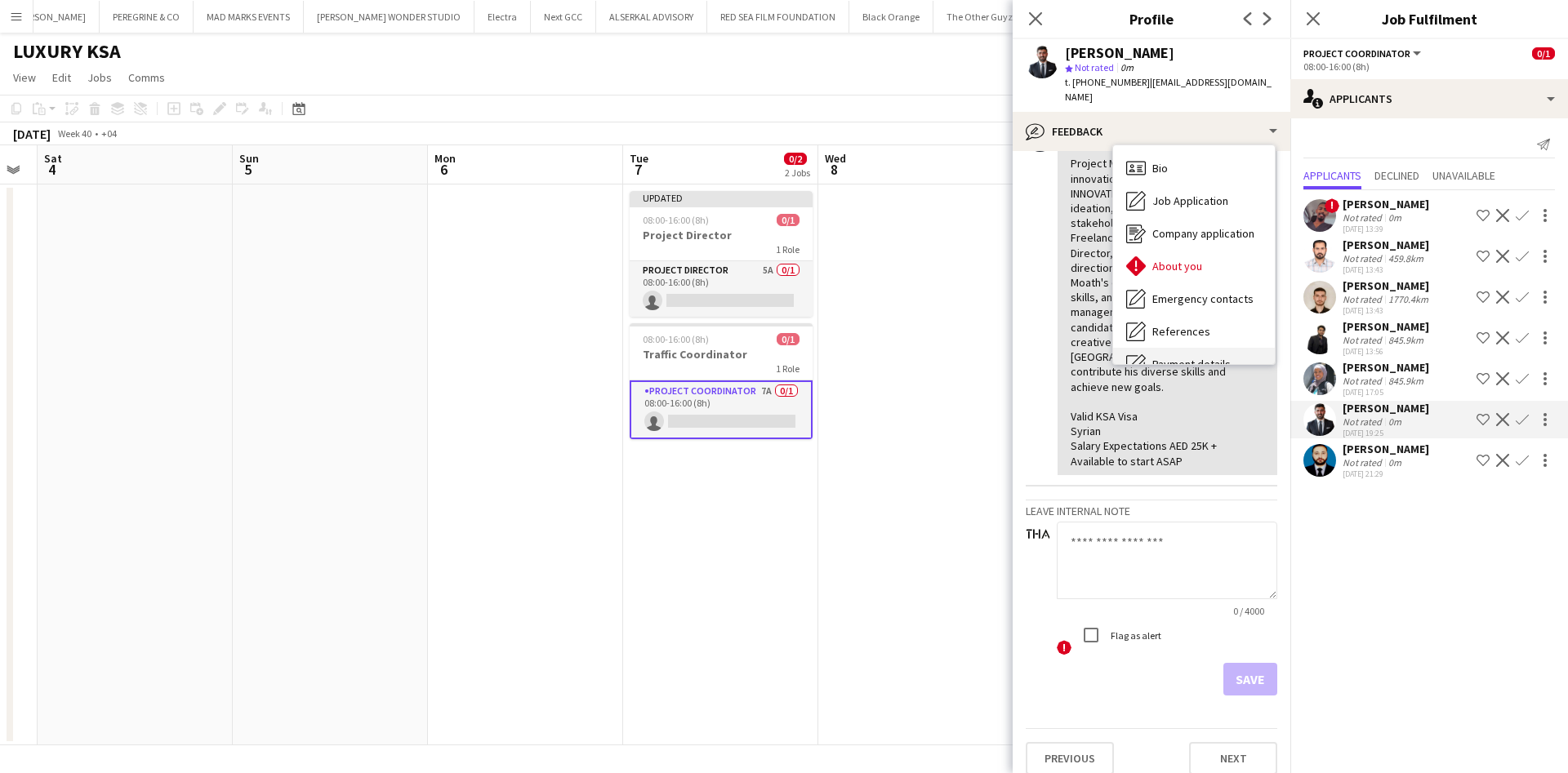
click at [1201, 194] on span "Job Application" at bounding box center [1190, 201] width 76 height 15
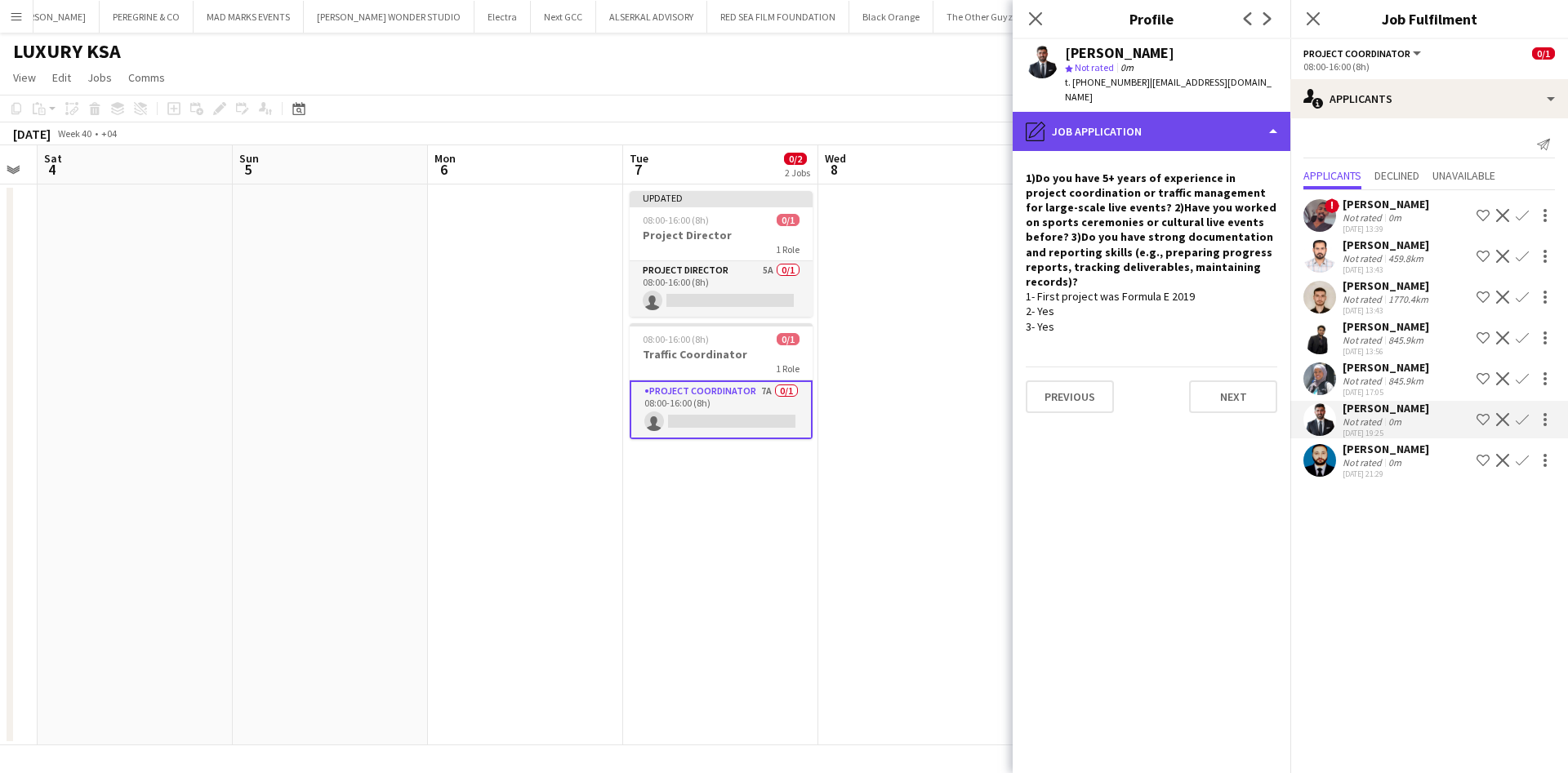
click at [1211, 126] on div "pencil4 Job Application" at bounding box center [1151, 131] width 277 height 39
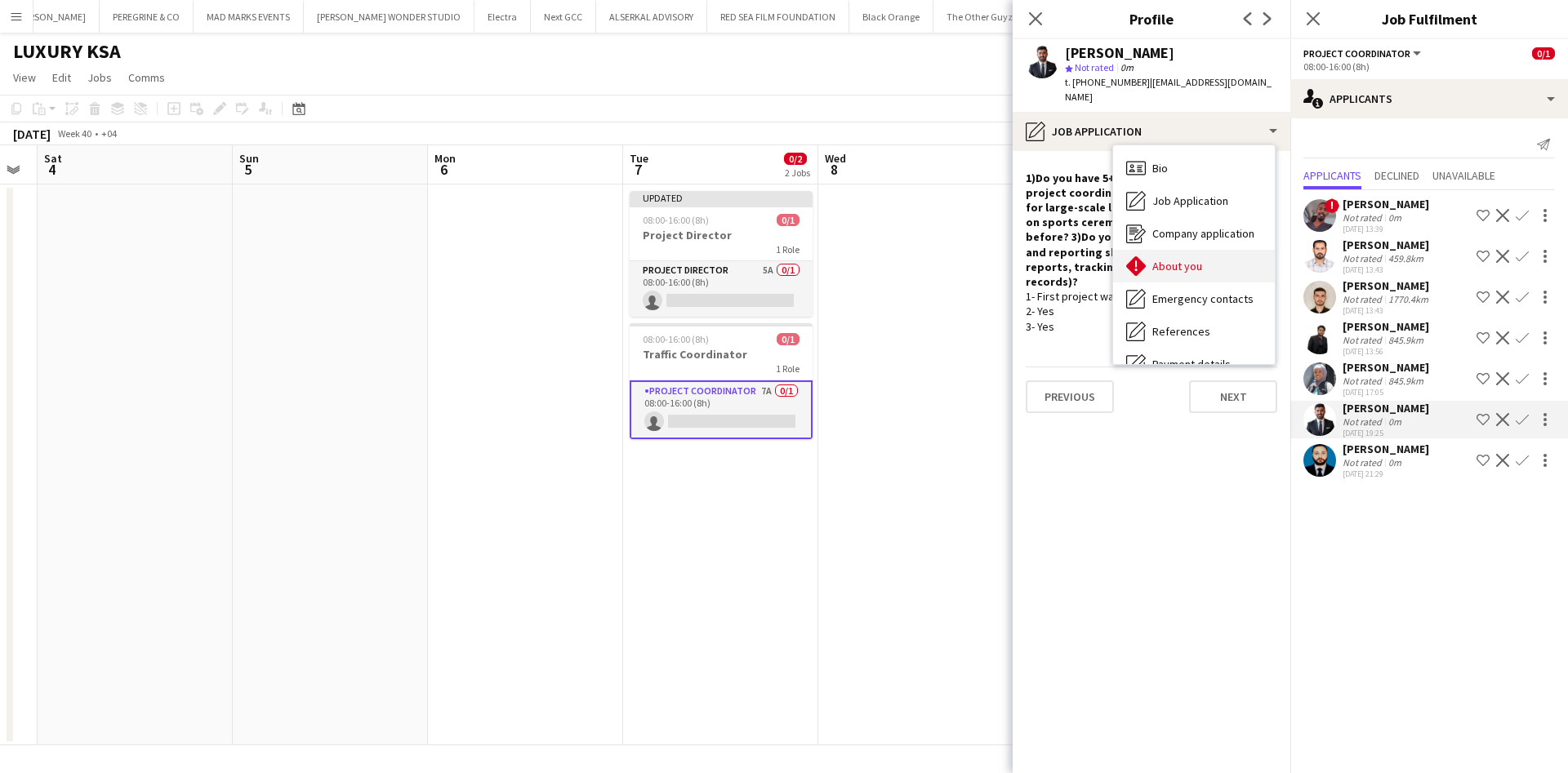
click at [1208, 250] on div "About you About you" at bounding box center [1193, 266] width 161 height 32
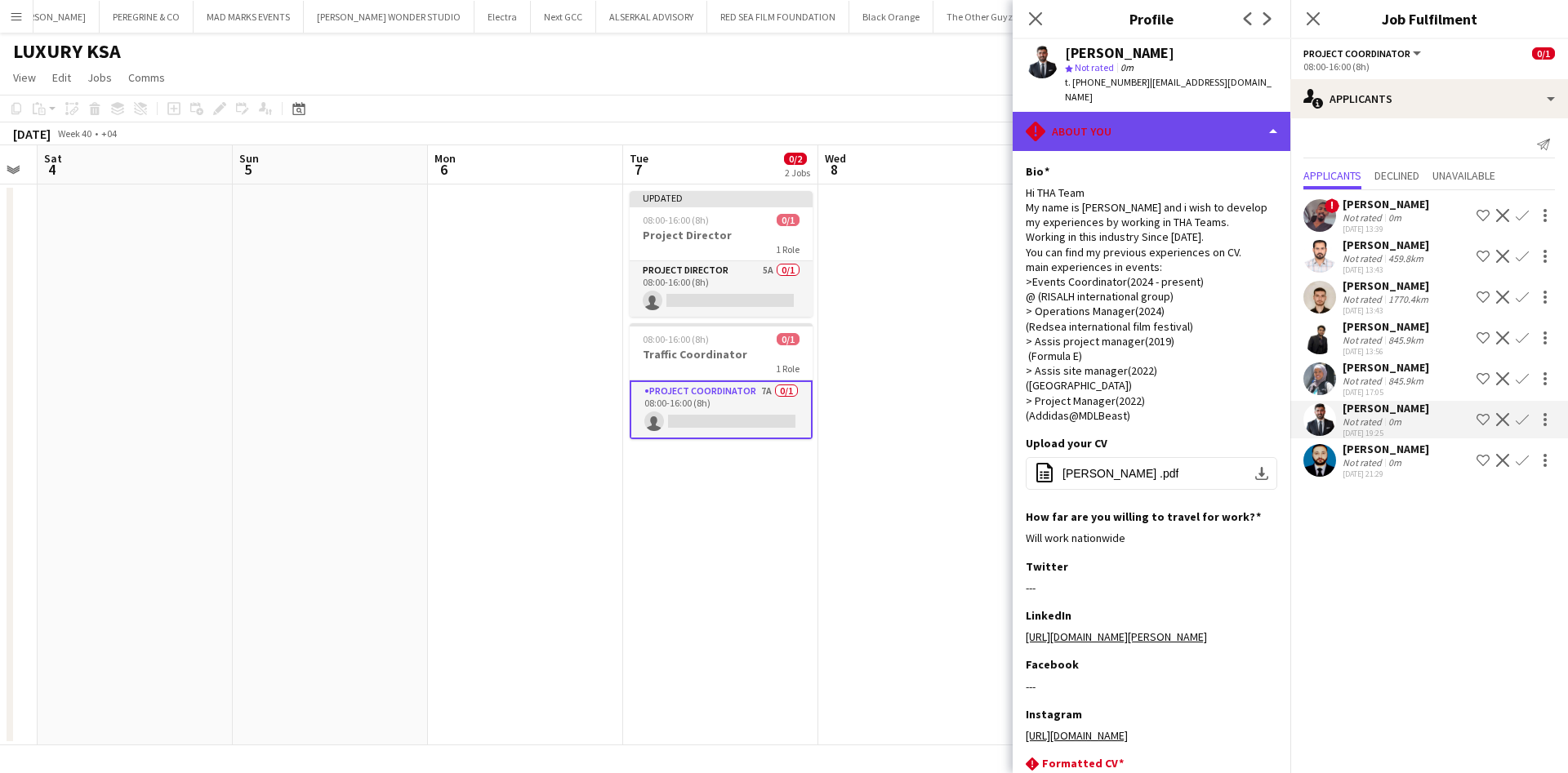
click at [1205, 120] on div "rhombus-alert About you" at bounding box center [1151, 131] width 277 height 39
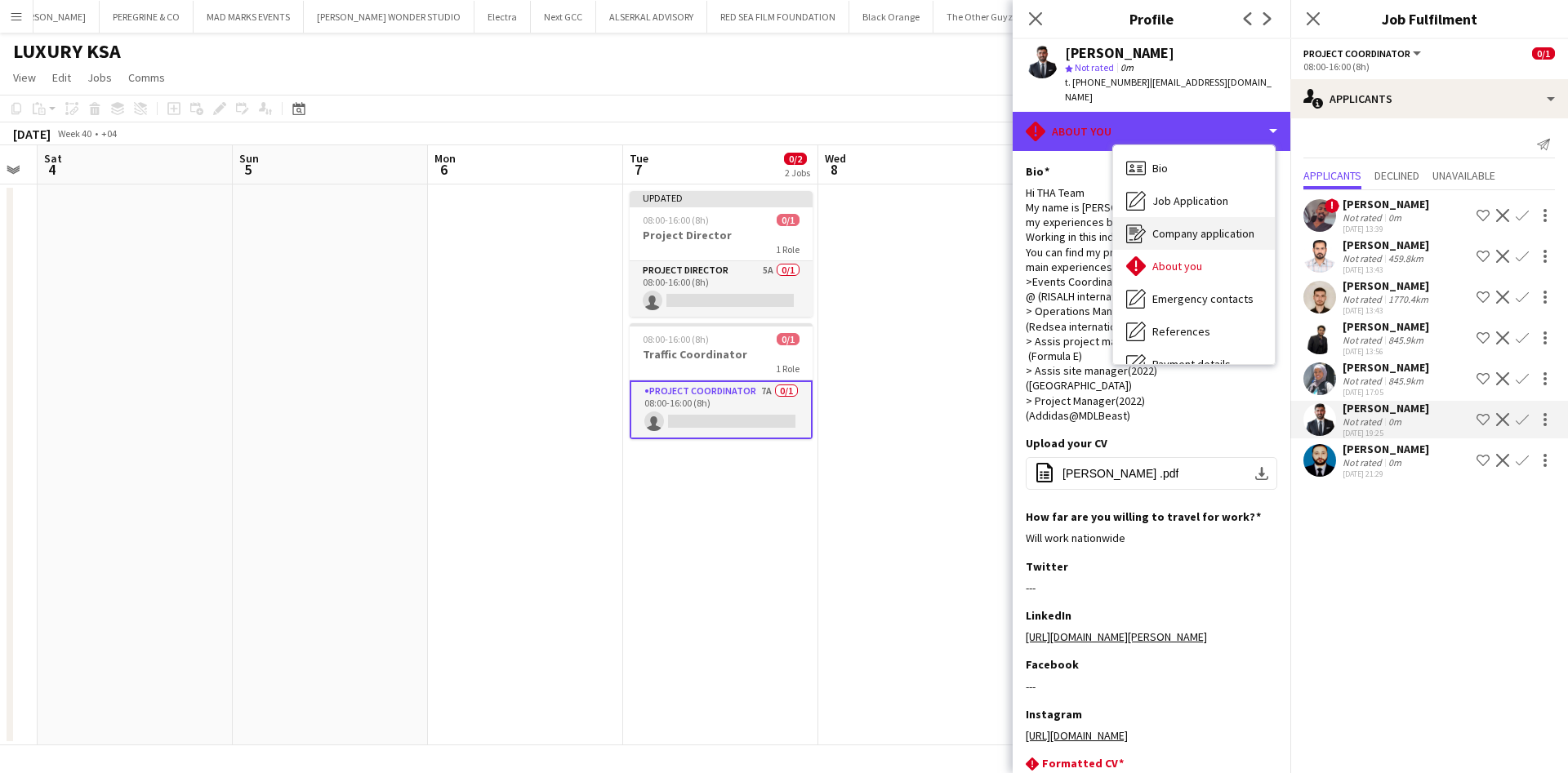
scroll to position [123, 0]
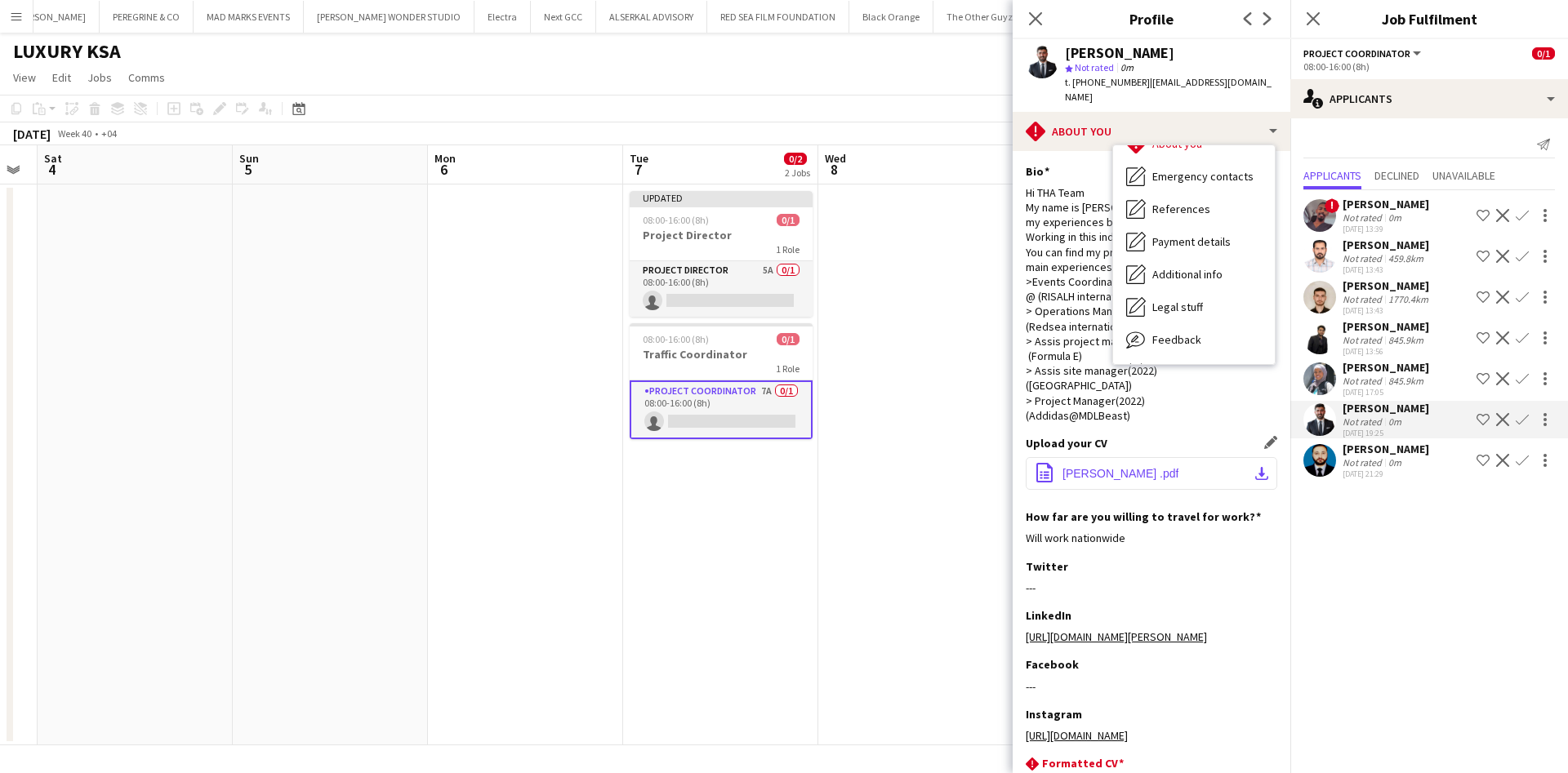
click at [1243, 468] on button "office-file-sheet [PERSON_NAME] .pdf download-bottom" at bounding box center [1151, 474] width 252 height 32
